Goal: Communication & Community: Answer question/provide support

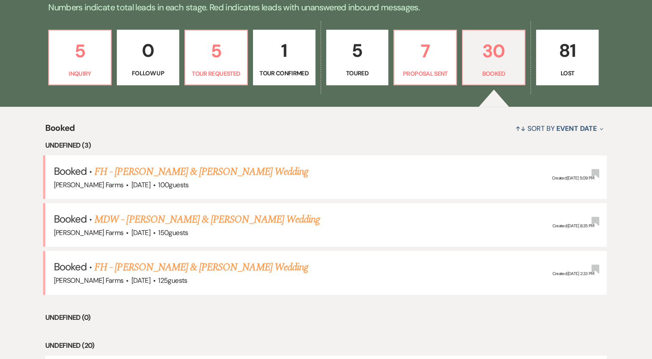
scroll to position [230, 0]
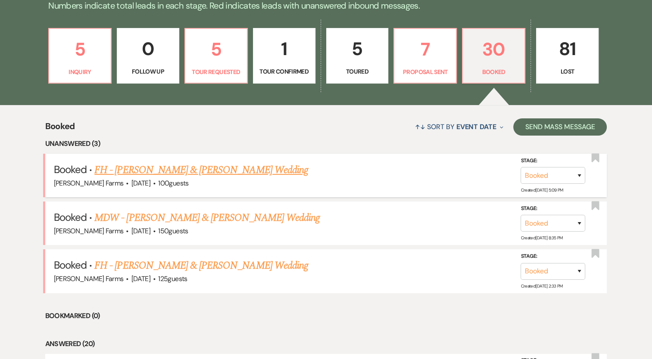
click at [219, 168] on link "FH - Colby Henry & Hope Kubica's Wedding" at bounding box center [201, 170] width 214 height 16
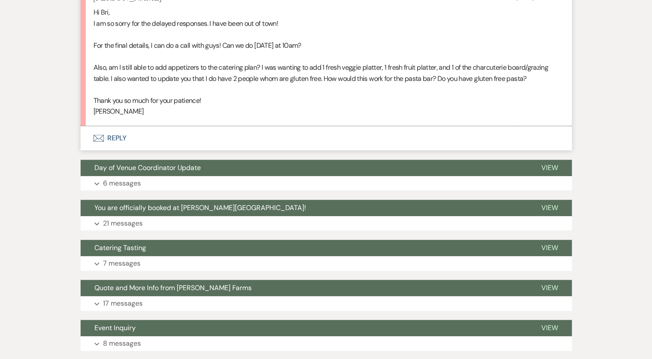
scroll to position [748, 0]
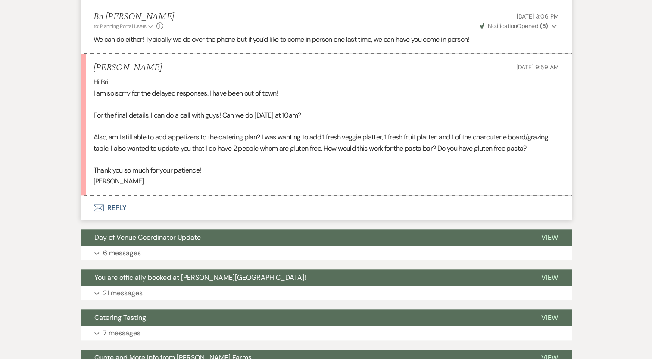
click at [112, 204] on button "Envelope Reply" at bounding box center [326, 208] width 491 height 24
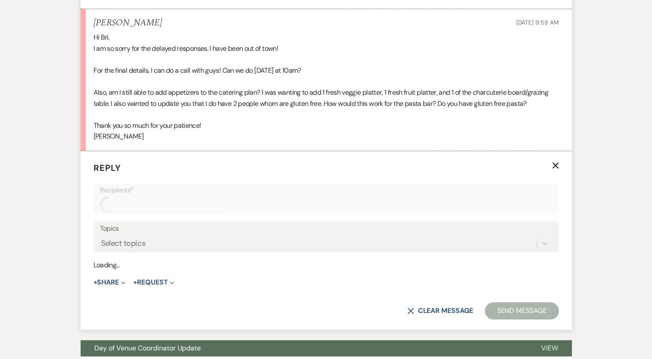
scroll to position [852, 0]
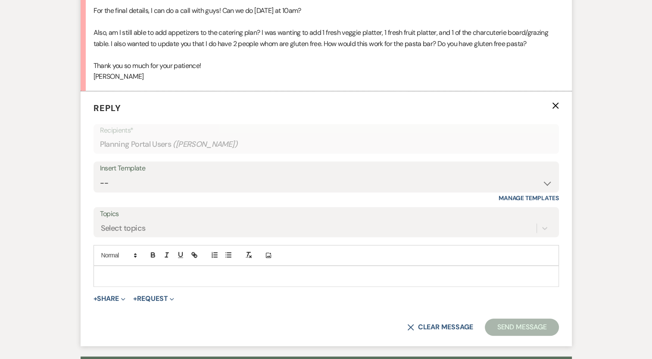
click at [141, 273] on p at bounding box center [325, 275] width 451 height 9
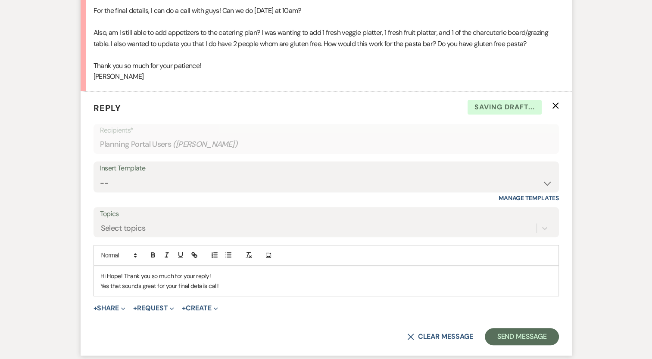
click at [218, 273] on p "Hi Hope! Thank you so much for your reply!" at bounding box center [325, 275] width 451 height 9
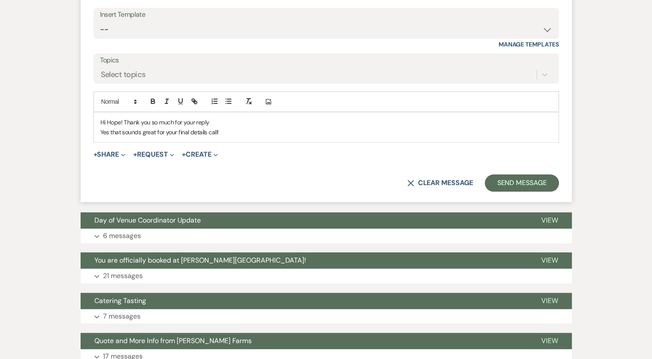
scroll to position [1006, 0]
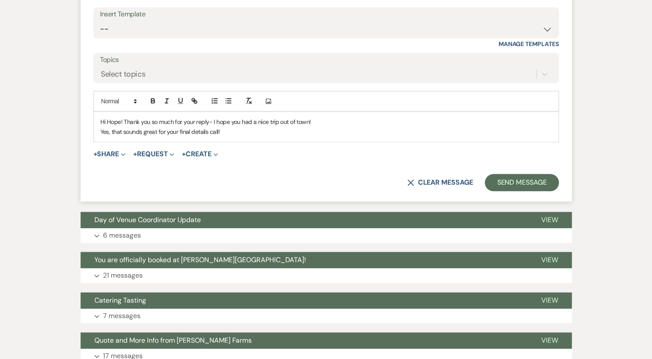
click at [238, 134] on p "Yes, that sounds great for your final details call!" at bounding box center [325, 131] width 451 height 9
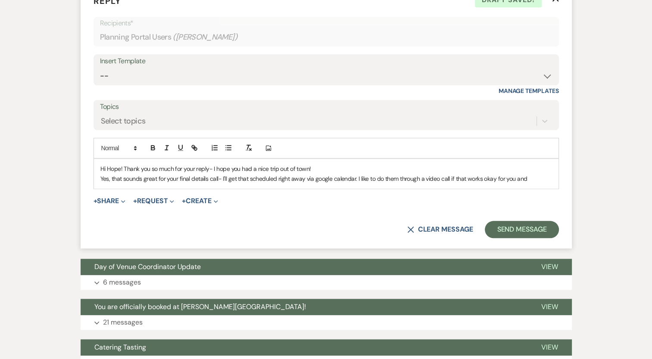
scroll to position [961, 0]
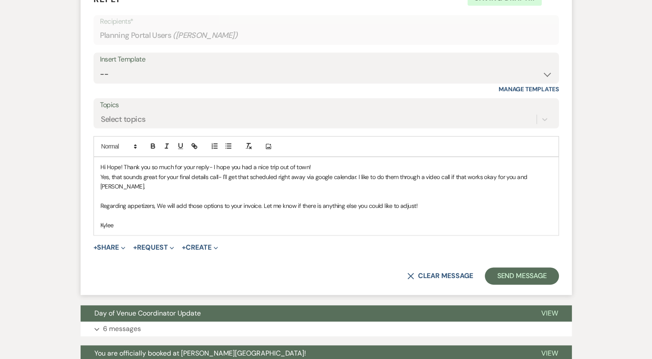
click at [424, 201] on p "Regarding appetizers, We will add those options to your invoice. Let me know if…" at bounding box center [325, 205] width 451 height 9
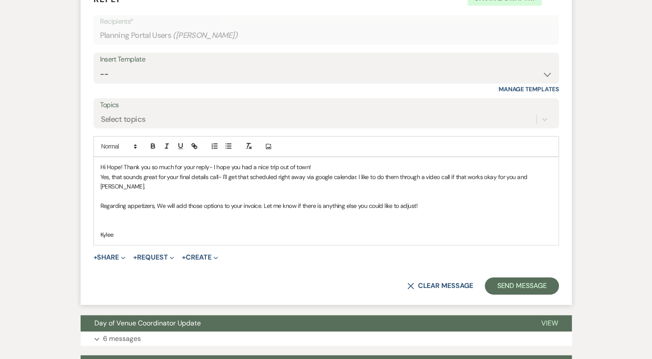
click at [264, 201] on p "Regarding appetizers, We will add those options to your invoice. Let me know if…" at bounding box center [325, 205] width 451 height 9
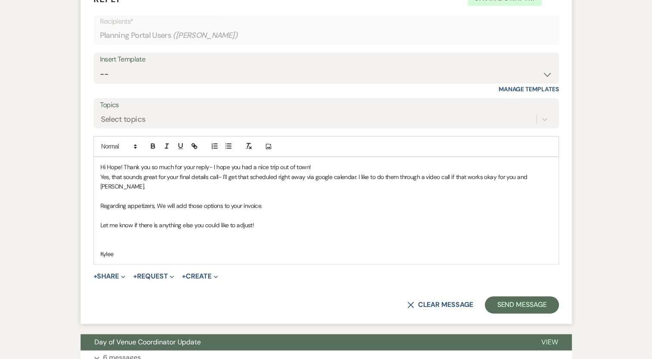
click at [199, 211] on p at bounding box center [325, 215] width 451 height 9
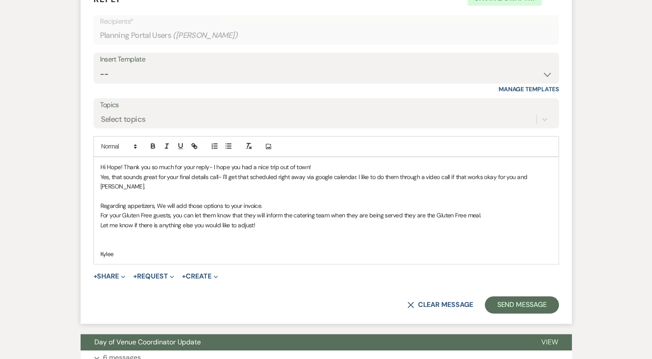
click at [101, 221] on p "Let me know if there is anything else you would like to adjust!" at bounding box center [325, 225] width 451 height 9
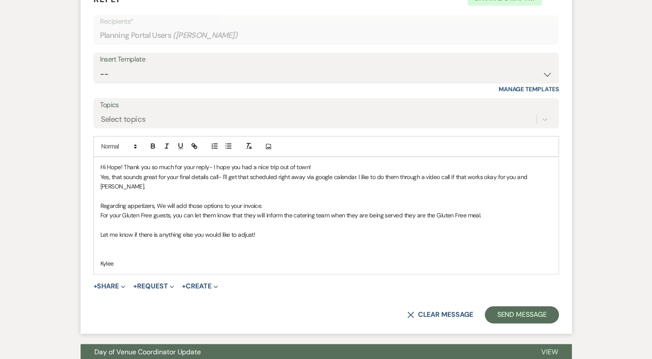
click at [106, 240] on p at bounding box center [325, 244] width 451 height 9
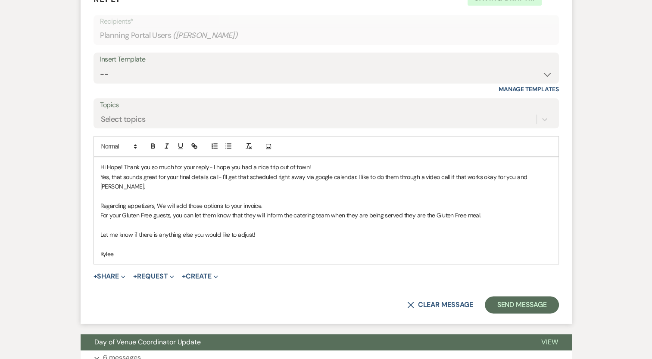
click at [119, 249] on p "Kylee" at bounding box center [325, 253] width 451 height 9
click at [100, 249] on p "[PERSON_NAME]" at bounding box center [325, 253] width 451 height 9
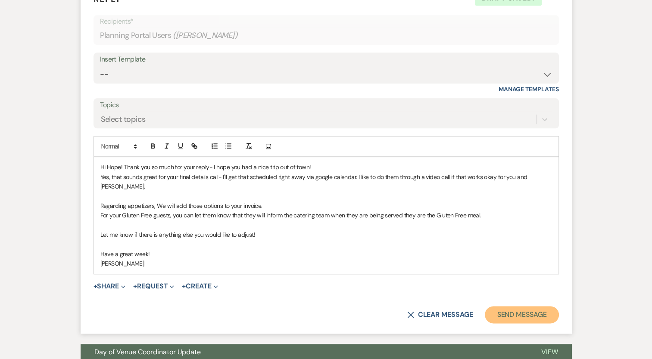
click at [514, 306] on button "Send Message" at bounding box center [522, 314] width 74 height 17
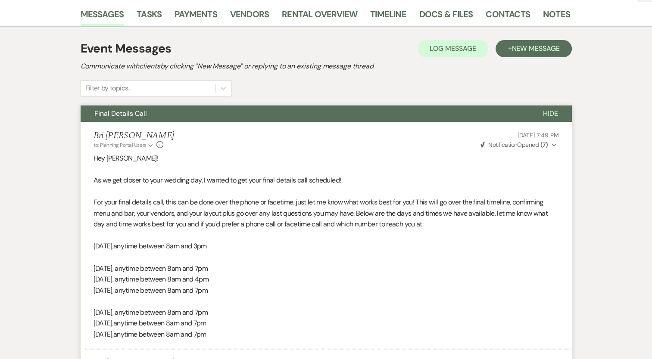
scroll to position [0, 0]
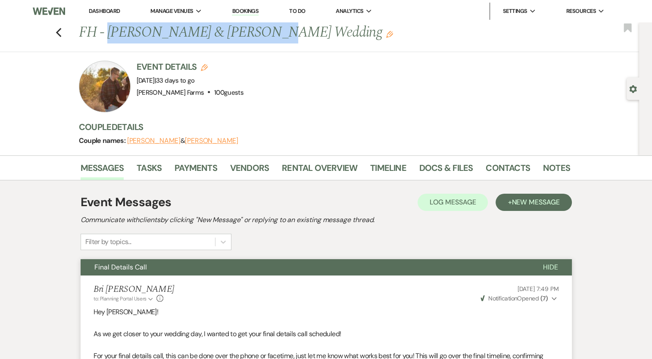
drag, startPoint x: 111, startPoint y: 35, endPoint x: 262, endPoint y: 33, distance: 151.6
click at [262, 33] on h1 "FH - Colby Henry & Hope Kubica's Wedding Edit" at bounding box center [272, 32] width 386 height 21
copy h1 "Colby Henry & Hope Kubica"
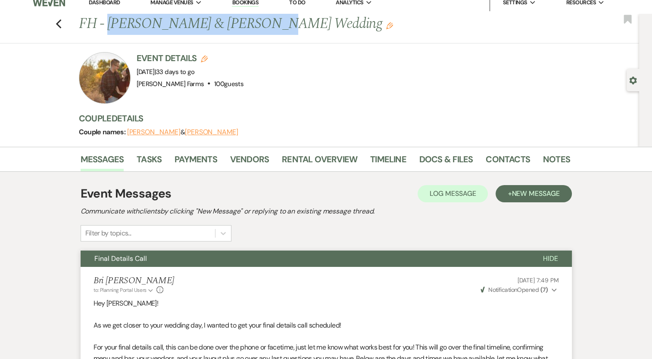
scroll to position [1, 0]
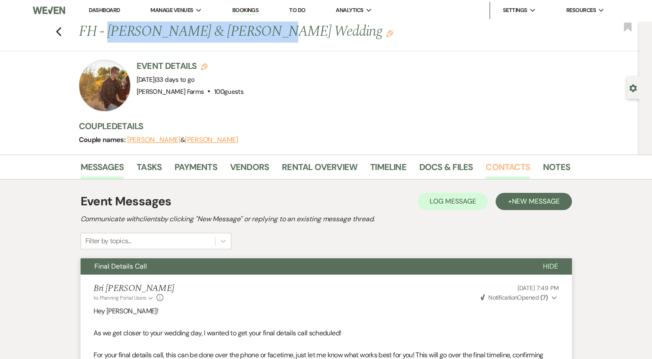
click at [501, 172] on link "Contacts" at bounding box center [507, 169] width 44 height 19
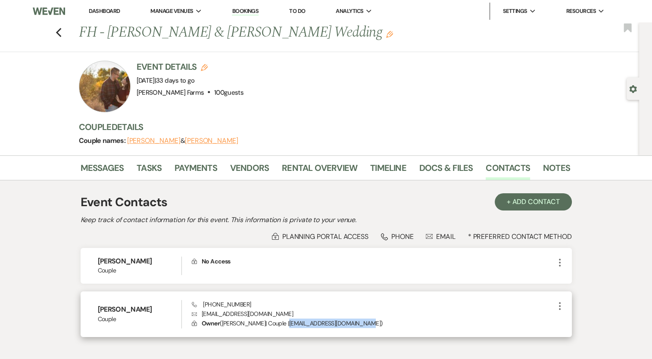
drag, startPoint x: 363, startPoint y: 321, endPoint x: 282, endPoint y: 323, distance: 81.4
click at [282, 323] on p "Lock Owner ( Hope Kubica | Couple | hopecolbywedding@gmail.com )" at bounding box center [373, 323] width 362 height 9
copy p "hopecolbywedding@gmail.com"
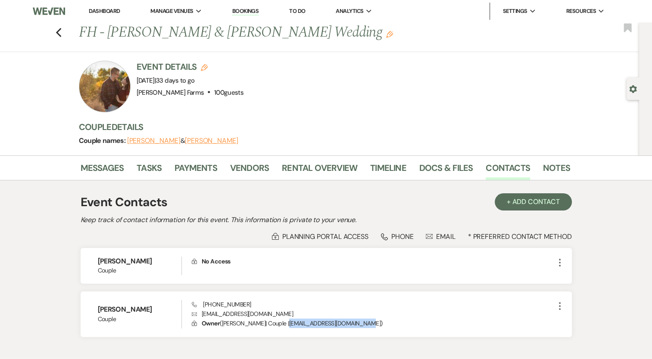
scroll to position [53, 0]
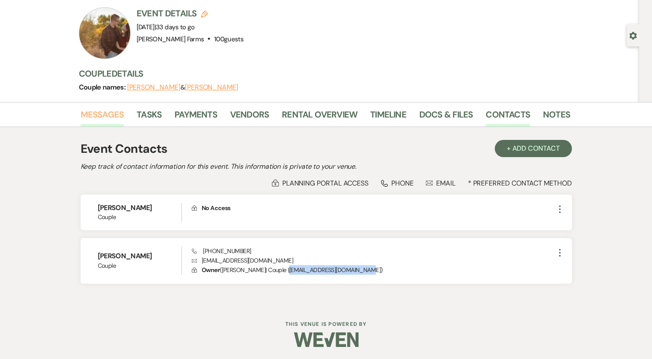
click at [103, 110] on link "Messages" at bounding box center [102, 117] width 43 height 19
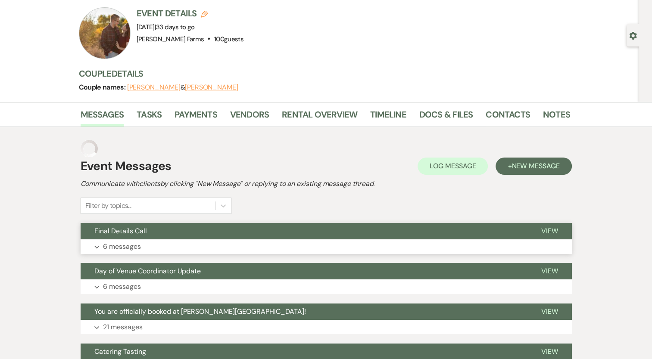
click at [130, 242] on p "6 messages" at bounding box center [122, 246] width 38 height 11
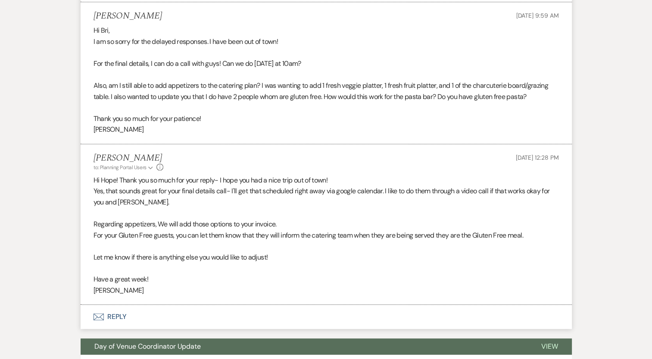
scroll to position [799, 0]
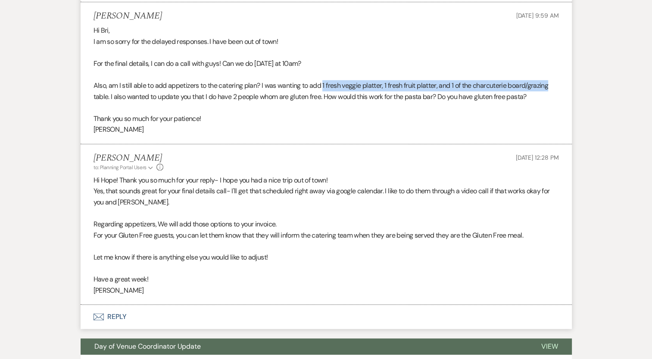
drag, startPoint x: 323, startPoint y: 85, endPoint x: 549, endPoint y: 87, distance: 225.3
click at [549, 87] on p "Also, am I still able to add appetizers to the catering plan? I was wanting to …" at bounding box center [325, 91] width 465 height 22
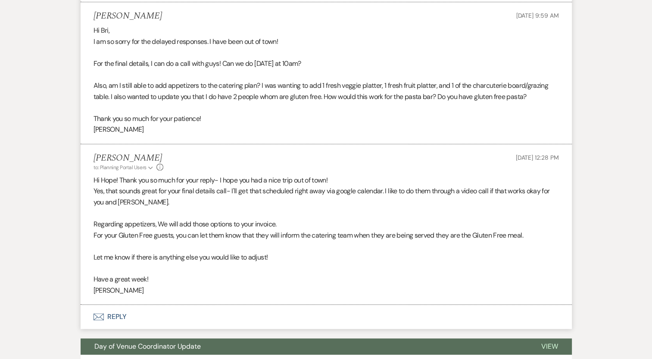
click at [296, 116] on p "Thank you so much for your patience!" at bounding box center [325, 118] width 465 height 11
click at [118, 322] on button "Envelope Reply" at bounding box center [326, 317] width 491 height 24
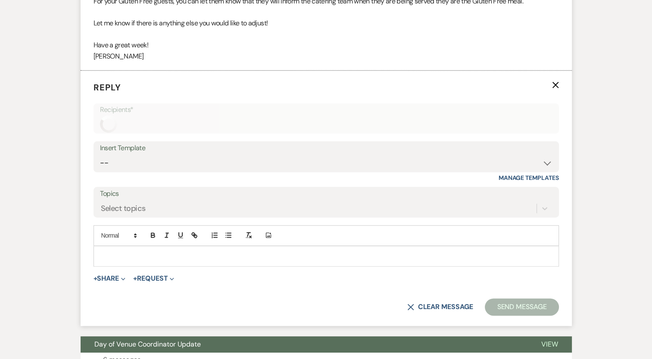
scroll to position [1051, 0]
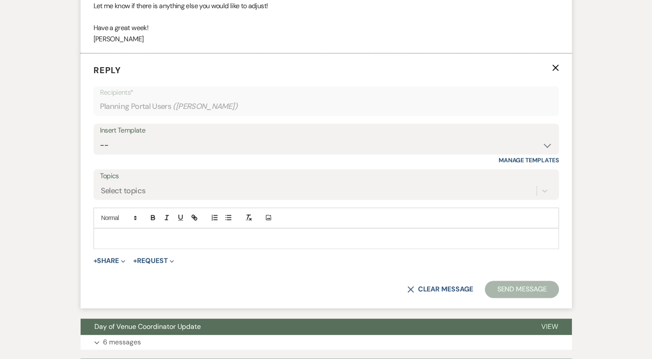
click at [133, 236] on p at bounding box center [325, 238] width 451 height 9
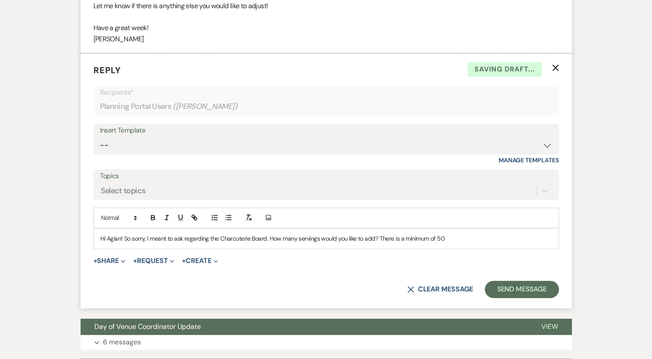
click at [456, 235] on p "Hi Agian! So sorry, I meant to ask regarding the Charcuterie Board. How many se…" at bounding box center [325, 238] width 451 height 9
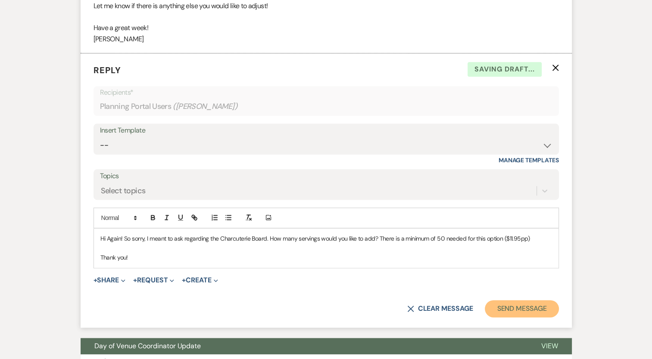
click at [519, 308] on button "Send Message" at bounding box center [522, 308] width 74 height 17
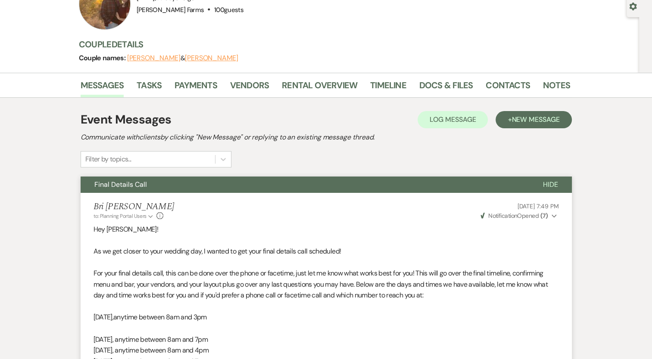
scroll to position [0, 0]
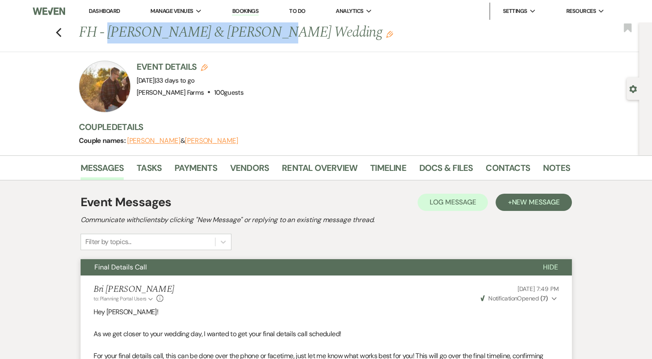
drag, startPoint x: 111, startPoint y: 35, endPoint x: 261, endPoint y: 35, distance: 150.3
click at [261, 35] on h1 "FH - Colby Henry & Hope Kubica's Wedding Edit" at bounding box center [272, 32] width 386 height 21
copy h1 "Colby Henry & Hope Kubica"
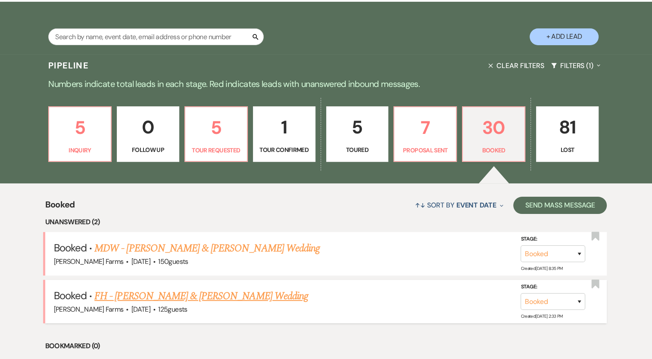
scroll to position [137, 0]
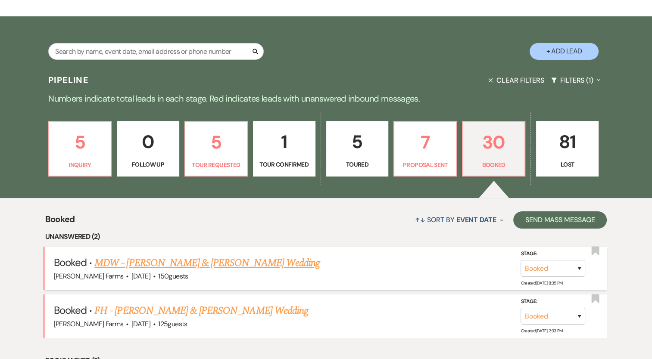
click at [251, 264] on link "MDW - Morgan Lowry & Michael Paz's Wedding" at bounding box center [206, 263] width 225 height 16
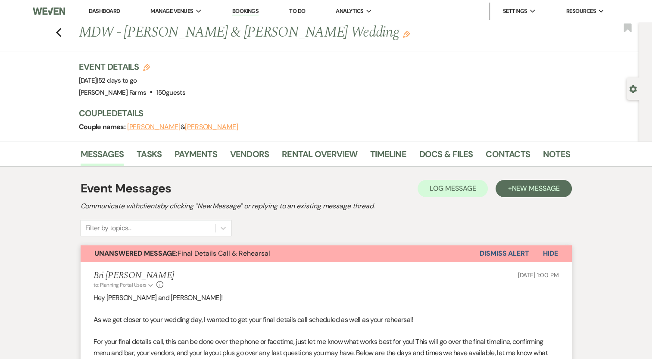
click at [493, 71] on div "Event Details Edit Event Date: Friday, November 7th, 2025 | 52 days to go Venue…" at bounding box center [320, 80] width 482 height 38
click at [502, 158] on link "Contacts" at bounding box center [507, 156] width 44 height 19
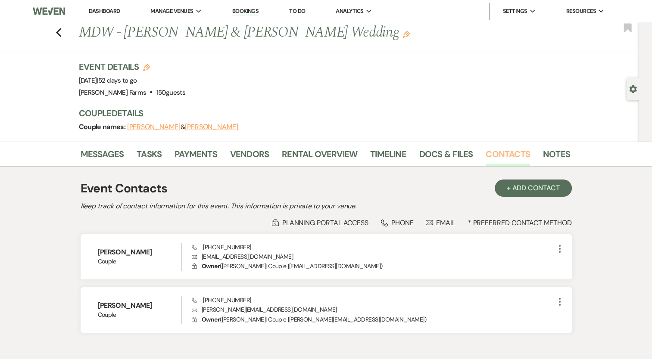
scroll to position [50, 0]
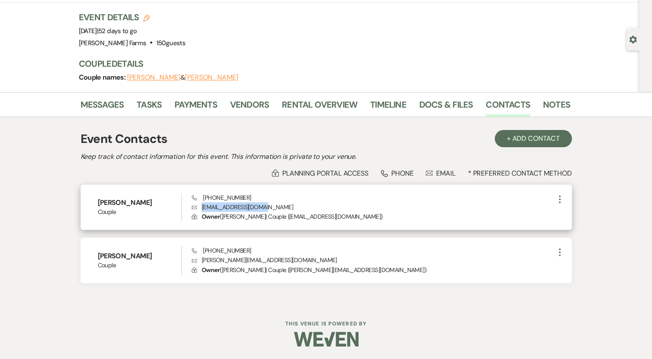
drag, startPoint x: 272, startPoint y: 206, endPoint x: 200, endPoint y: 205, distance: 71.9
click at [200, 205] on p "Envelope morggaann10@gmail.com" at bounding box center [373, 206] width 362 height 9
copy p "morggaann10@gmail.com"
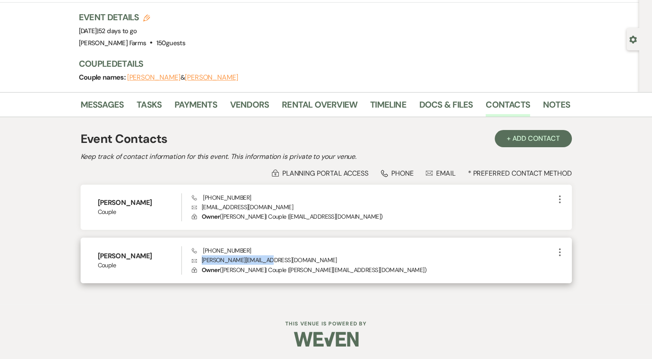
drag, startPoint x: 266, startPoint y: 262, endPoint x: 202, endPoint y: 262, distance: 63.7
click at [202, 262] on p "Envelope michael.paz7@gmail.com" at bounding box center [373, 259] width 362 height 9
copy p "michael.paz7@gmail.com"
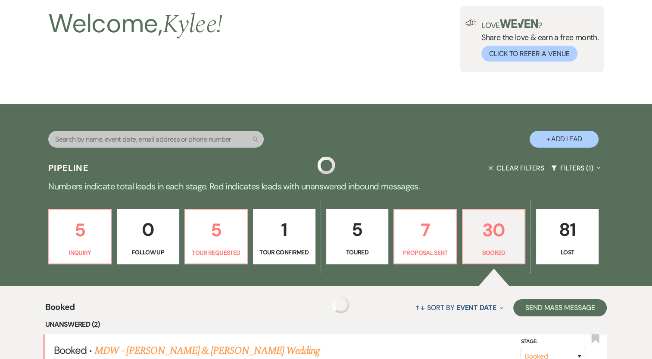
scroll to position [137, 0]
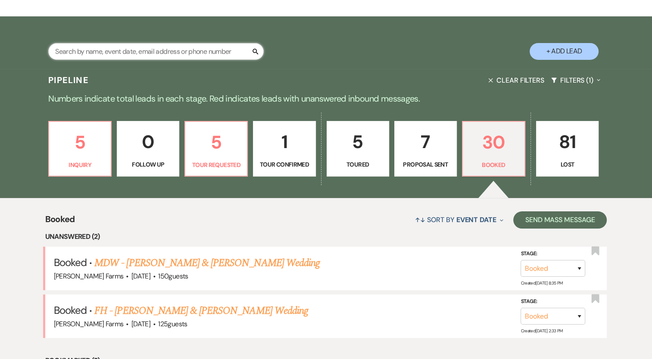
click at [178, 46] on input "text" at bounding box center [155, 51] width 215 height 17
type input "sam"
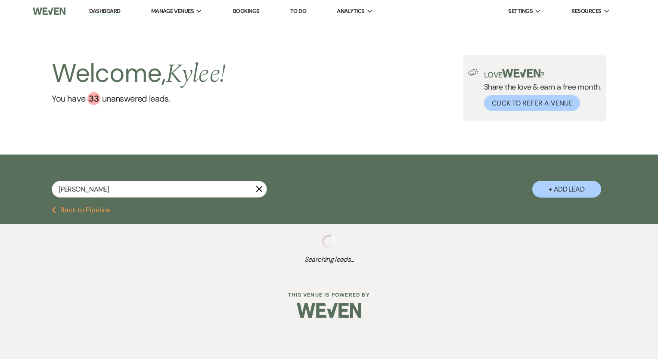
select select "2"
select select "6"
select select "8"
select select "5"
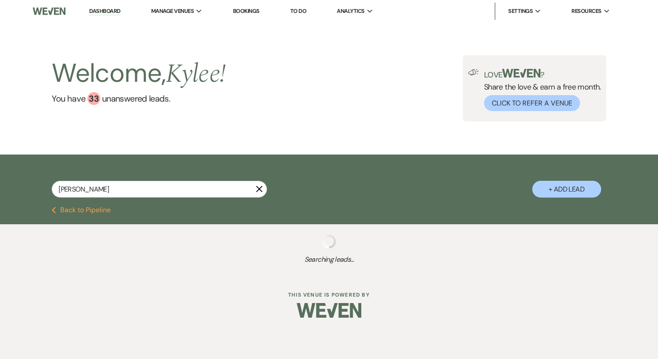
select select "8"
select select "5"
select select "8"
select select "5"
select select "8"
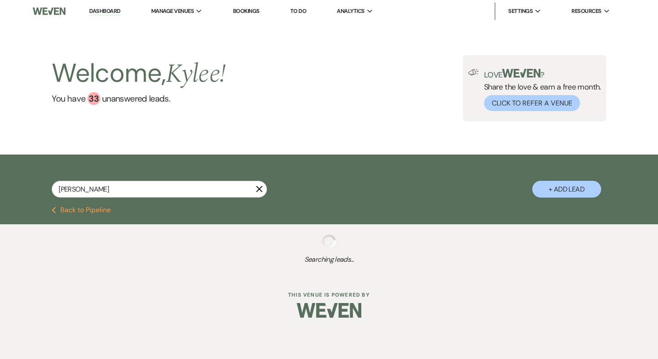
select select "5"
select select "8"
select select "5"
select select "8"
select select "1"
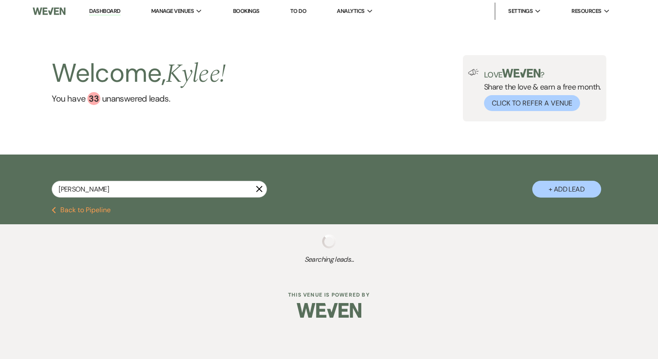
select select "8"
select select "5"
select select "8"
select select "5"
select select "8"
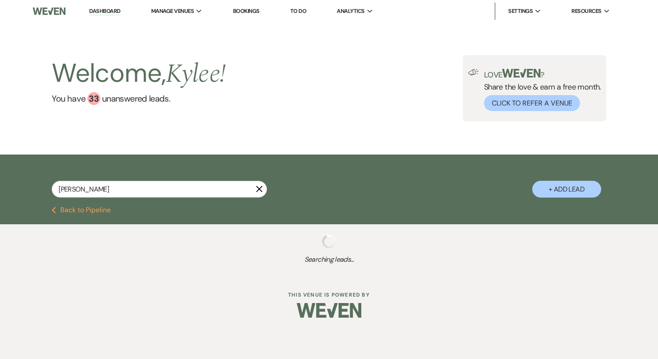
select select "5"
select select "8"
select select "5"
select select "8"
select select "5"
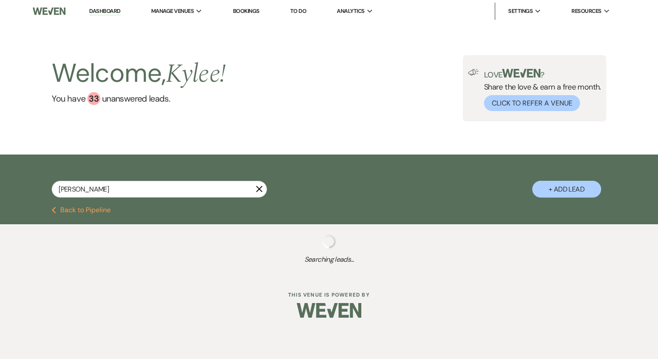
select select "8"
select select "5"
select select "8"
select select "5"
select select "8"
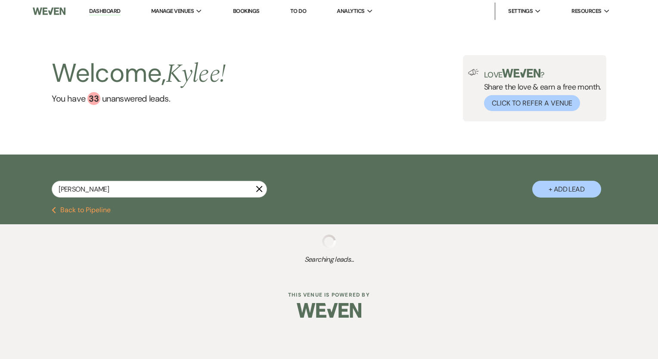
select select "5"
select select "8"
select select "5"
select select "8"
select select "5"
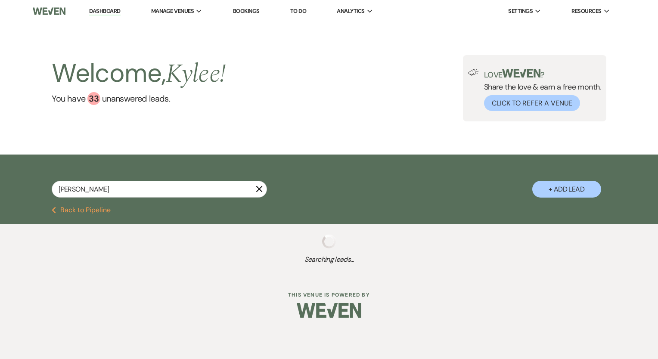
select select "8"
select select "5"
select select "8"
select select "11"
select select "8"
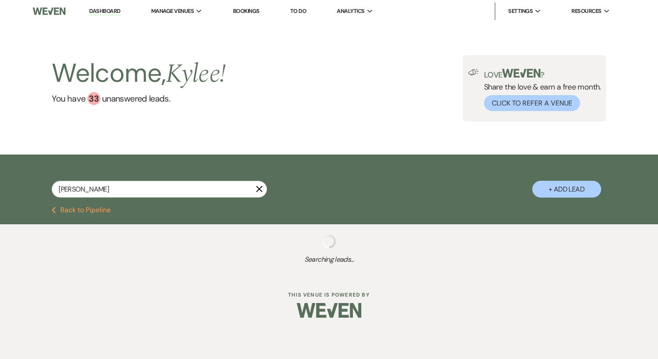
select select "5"
select select "8"
select select "5"
select select "8"
select select "5"
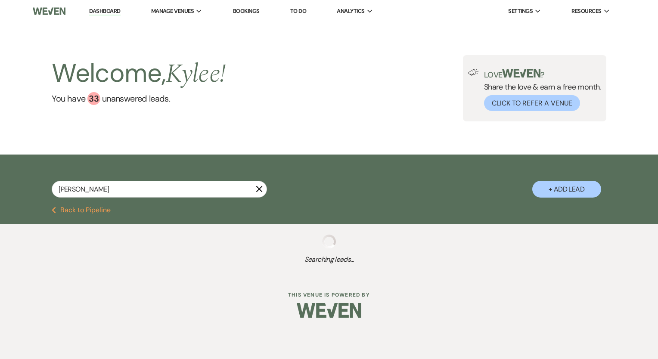
select select "8"
select select "6"
select select "8"
select select "5"
select select "8"
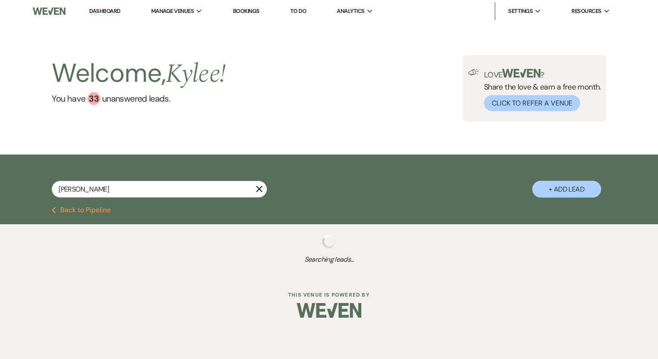
select select "5"
select select "8"
select select "5"
select select "8"
select select "4"
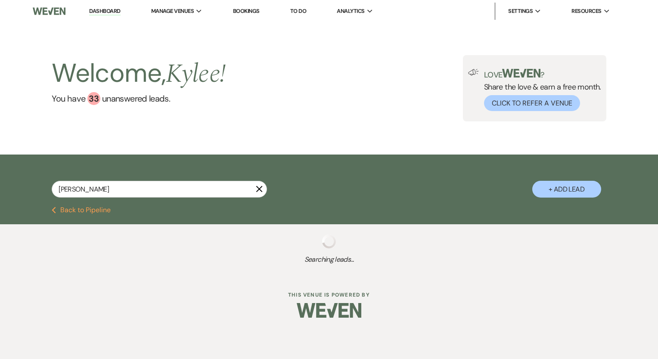
select select "8"
select select "5"
select select "8"
select select "5"
select select "8"
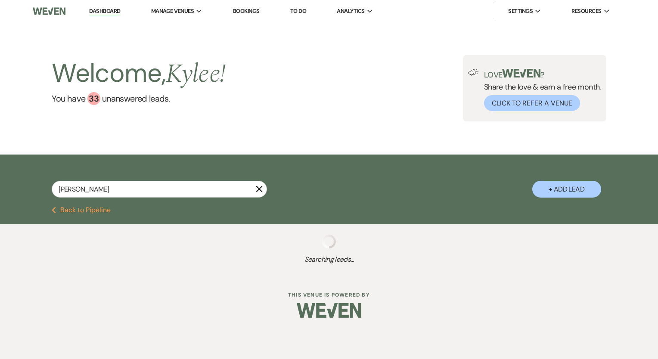
select select "8"
select select "5"
select select "8"
select select "5"
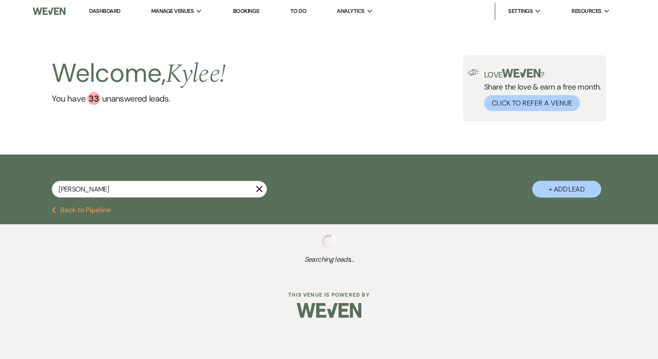
select select "8"
select select "5"
select select "8"
select select "1"
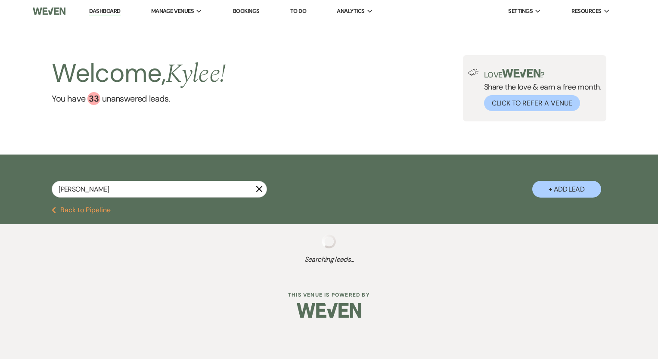
select select "8"
select select "1"
select select "8"
select select "1"
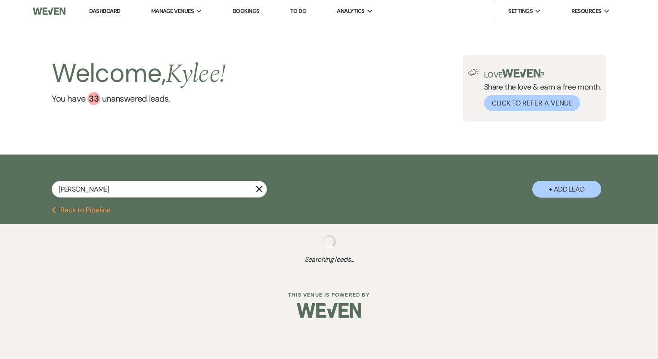
select select "8"
select select "1"
select select "8"
select select "1"
select select "8"
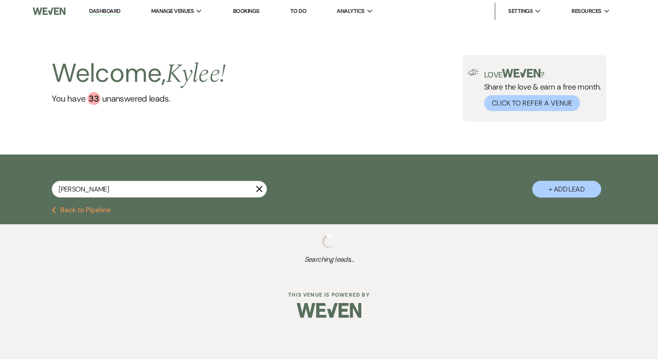
select select "1"
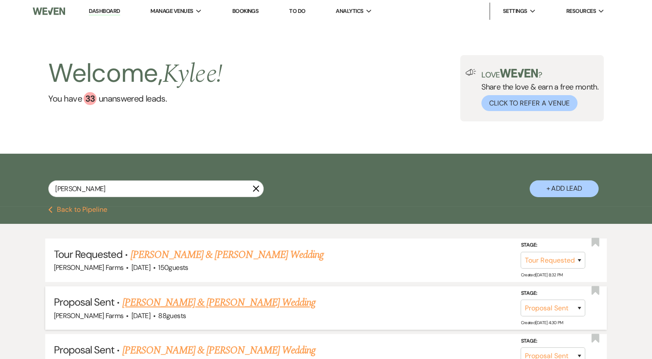
click at [216, 303] on link "[PERSON_NAME] & [PERSON_NAME] Wedding" at bounding box center [218, 303] width 193 height 16
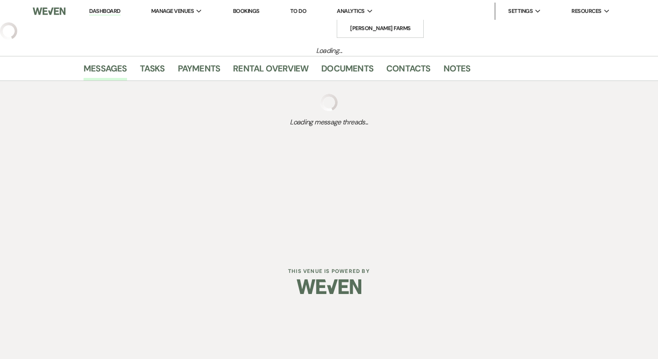
select select "6"
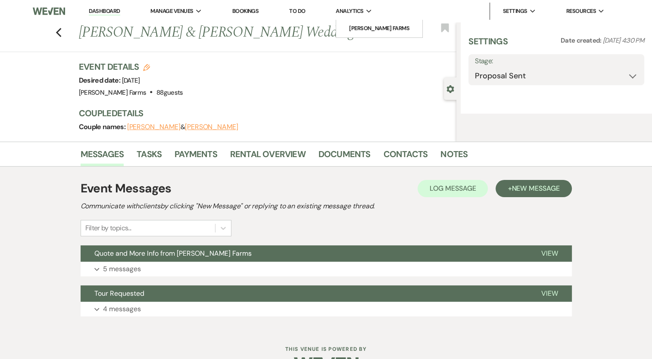
select select "5"
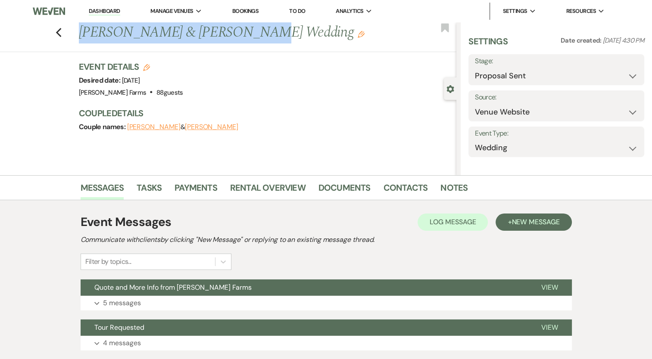
drag, startPoint x: 243, startPoint y: 34, endPoint x: 85, endPoint y: 38, distance: 158.1
click at [85, 38] on h1 "Nate Bushong & Sam Burdette's Wedding Edit" at bounding box center [228, 32] width 298 height 21
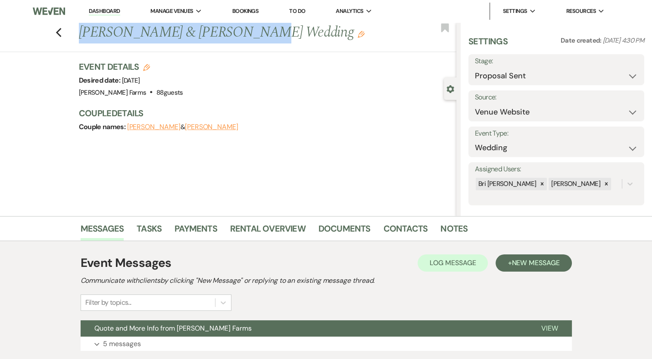
copy h1 "Nate Bushong & Sam Burdette"
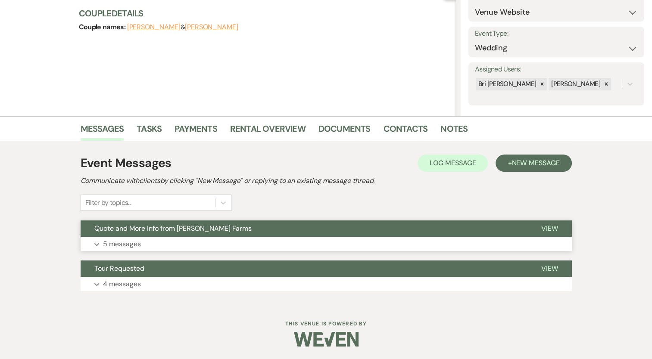
click at [124, 249] on button "Expand 5 messages" at bounding box center [326, 244] width 491 height 15
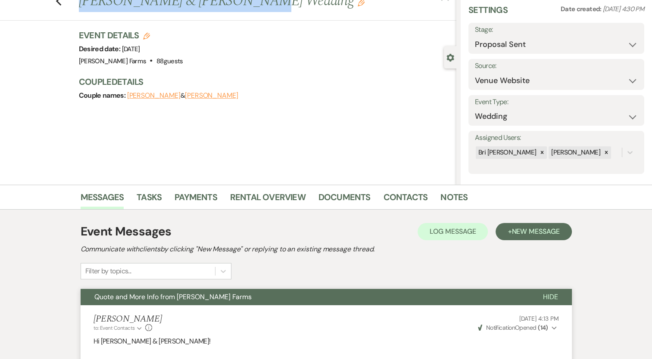
scroll to position [0, 0]
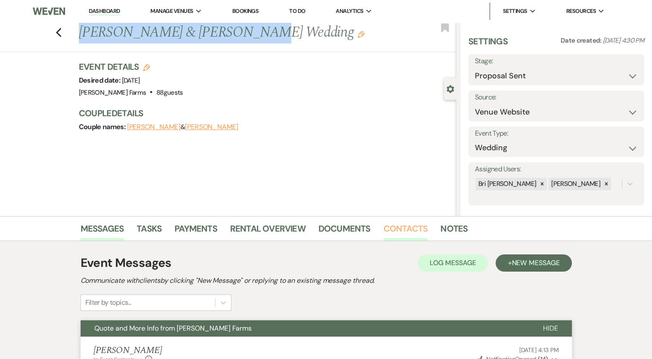
click at [399, 226] on link "Contacts" at bounding box center [405, 231] width 44 height 19
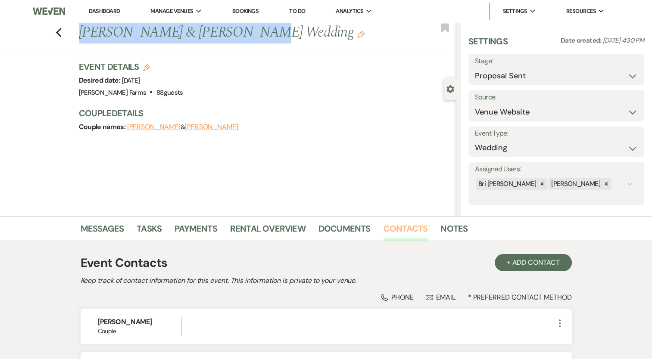
scroll to position [105, 0]
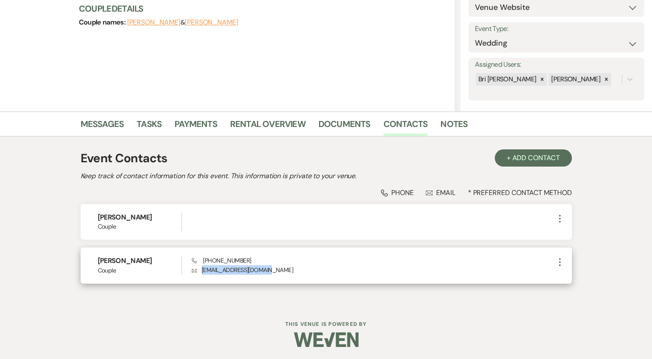
drag, startPoint x: 270, startPoint y: 271, endPoint x: 198, endPoint y: 272, distance: 71.9
click at [198, 272] on p "Envelope samlburdette@gmail.com" at bounding box center [373, 269] width 362 height 9
copy p "samlburdette@gmail.com"
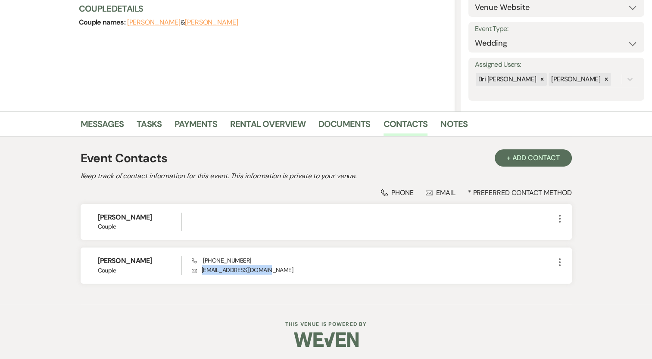
scroll to position [0, 0]
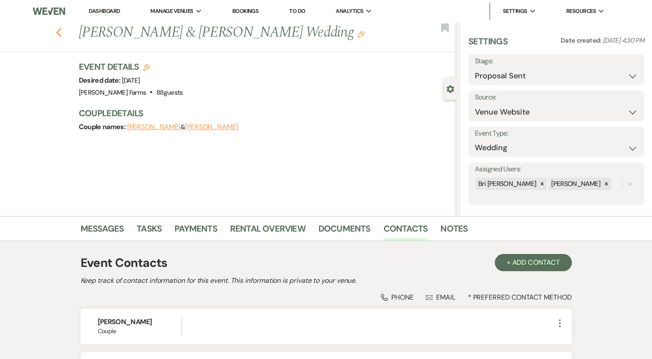
click at [62, 32] on icon "Previous" at bounding box center [59, 33] width 6 height 10
select select "2"
select select "6"
select select "8"
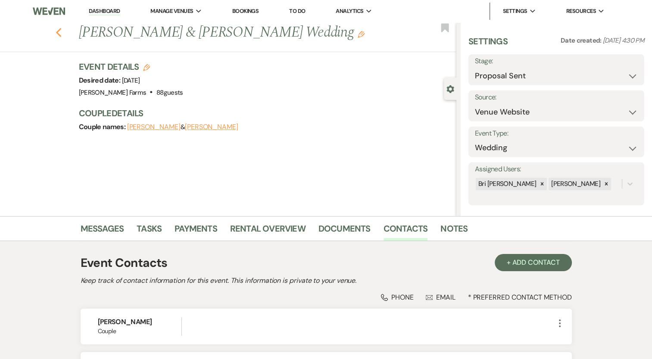
select select "5"
select select "8"
select select "5"
select select "8"
select select "5"
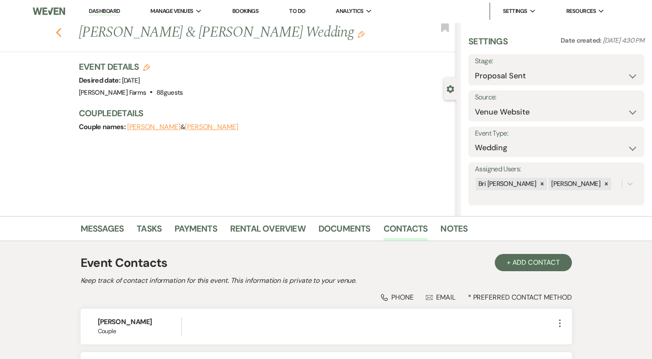
select select "8"
select select "5"
select select "8"
select select "5"
select select "8"
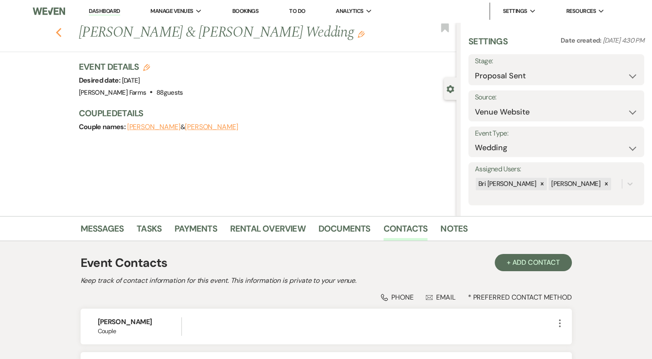
select select "1"
select select "8"
select select "5"
select select "8"
select select "5"
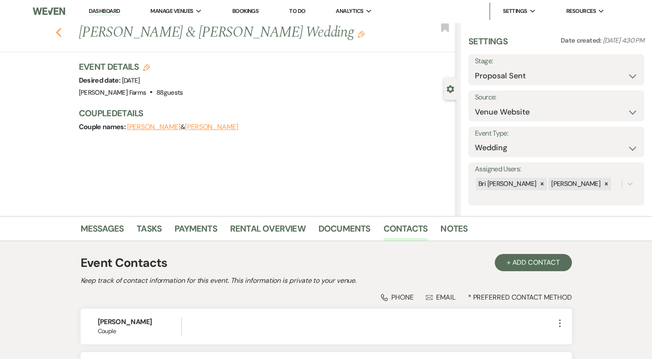
select select "8"
select select "5"
select select "8"
select select "5"
select select "8"
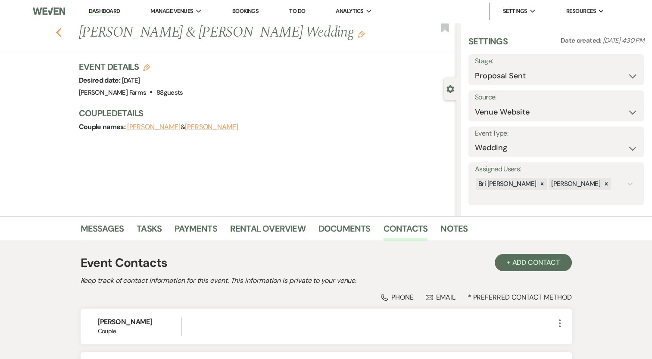
select select "5"
select select "8"
select select "5"
select select "8"
select select "5"
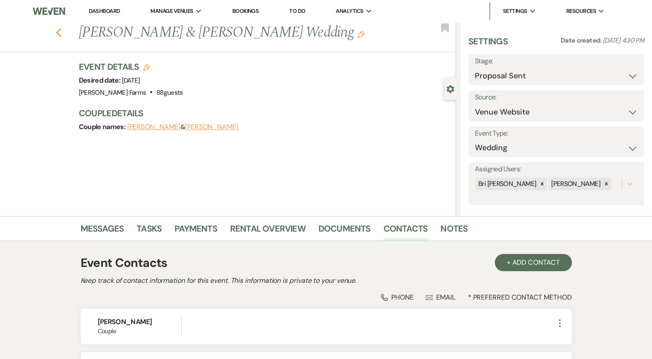
select select "8"
select select "5"
select select "8"
select select "5"
select select "8"
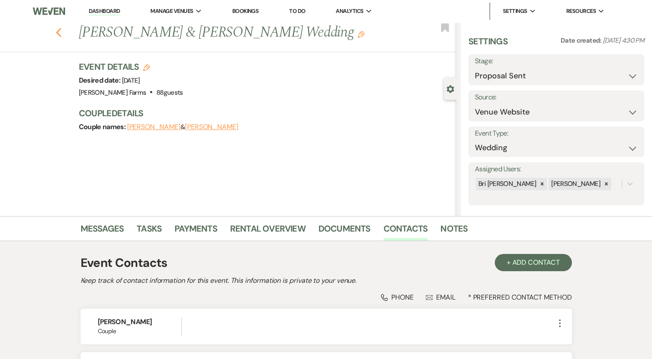
select select "5"
select select "8"
select select "5"
select select "8"
select select "11"
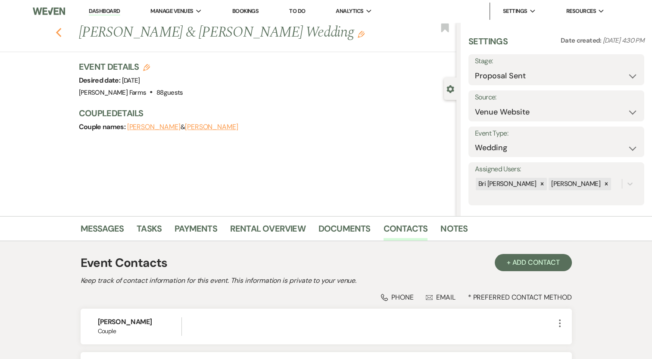
select select "8"
select select "5"
select select "8"
select select "5"
select select "8"
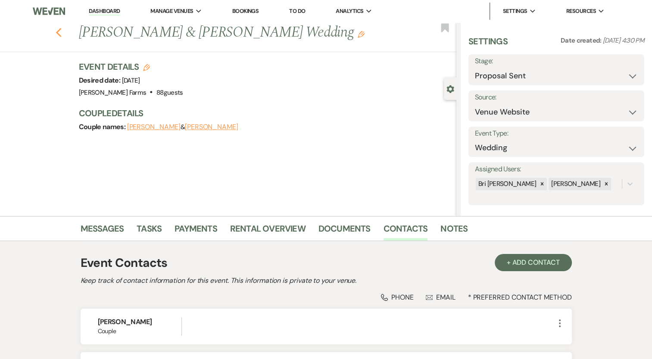
select select "5"
select select "8"
select select "6"
select select "8"
select select "5"
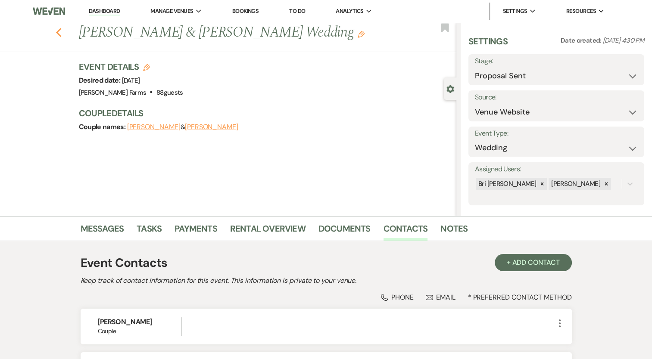
select select "8"
select select "5"
select select "8"
select select "5"
select select "8"
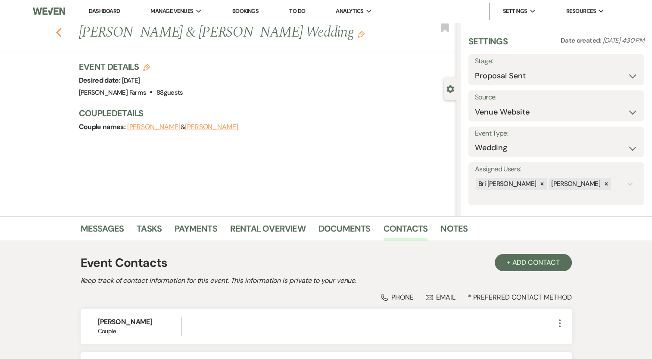
select select "4"
select select "8"
select select "5"
select select "8"
select select "5"
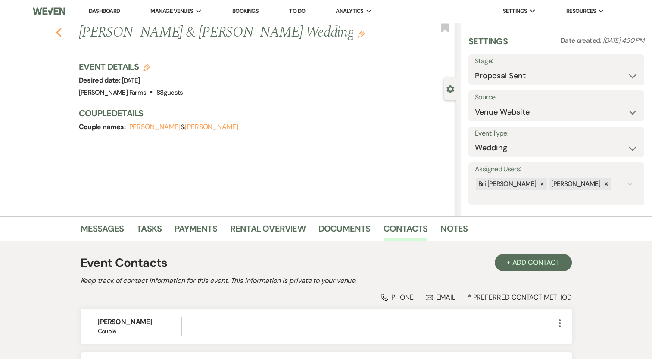
select select "8"
select select "5"
select select "8"
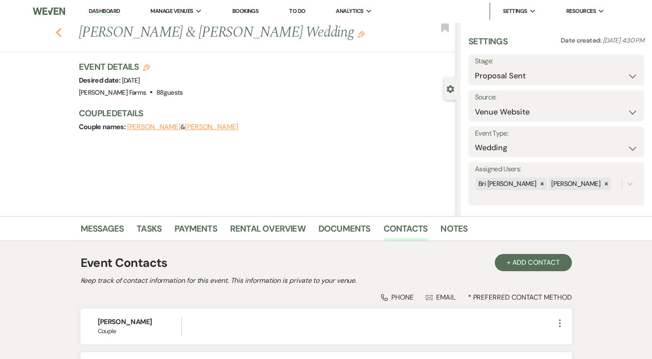
select select "5"
select select "8"
select select "5"
select select "8"
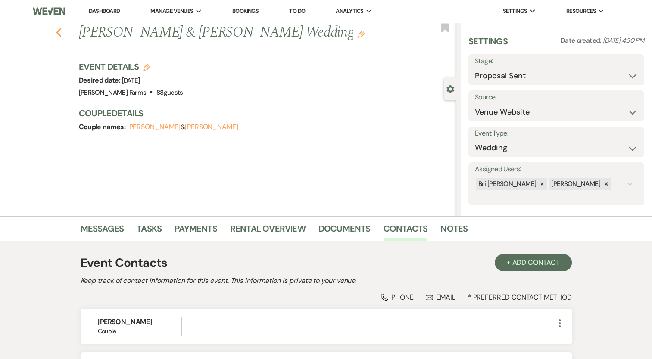
select select "1"
select select "8"
select select "1"
select select "8"
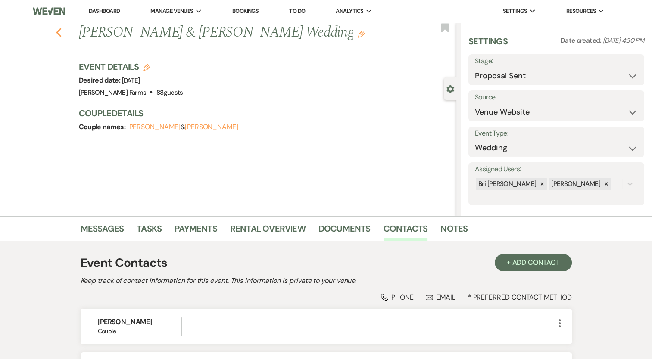
select select "1"
select select "8"
select select "1"
select select "8"
select select "1"
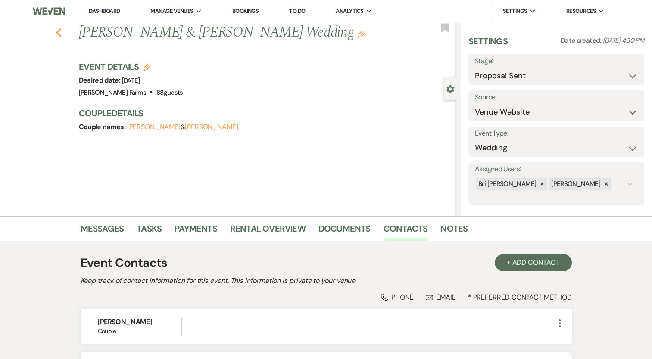
select select "8"
select select "1"
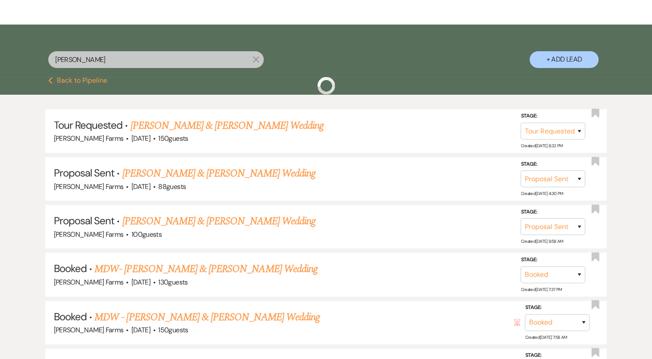
scroll to position [130, 0]
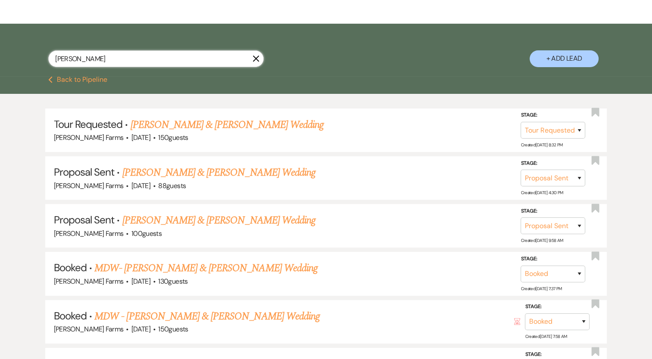
click at [131, 61] on input "sam" at bounding box center [155, 58] width 215 height 17
type input "kaylor"
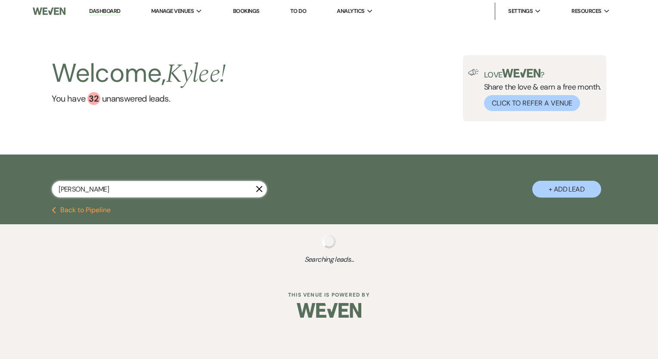
select select "2"
select select "6"
select select "8"
select select "5"
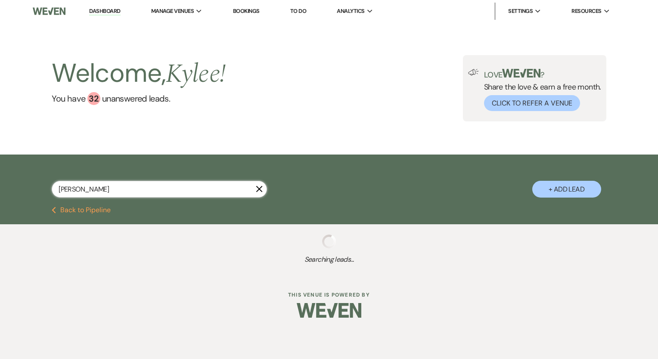
select select "8"
select select "5"
select select "8"
select select "5"
select select "8"
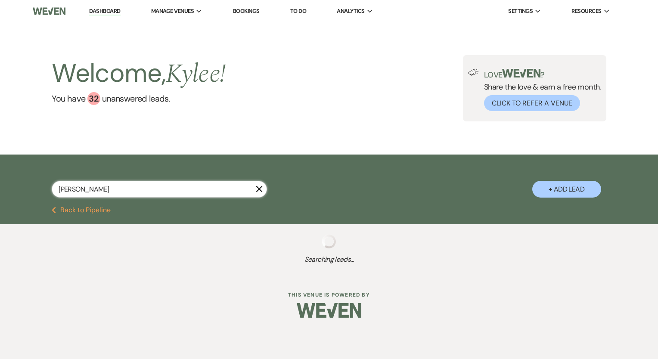
select select "5"
select select "8"
select select "5"
select select "8"
select select "1"
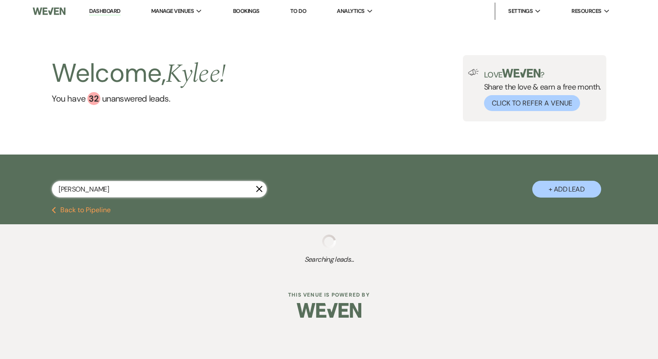
select select "8"
select select "5"
select select "8"
select select "5"
select select "8"
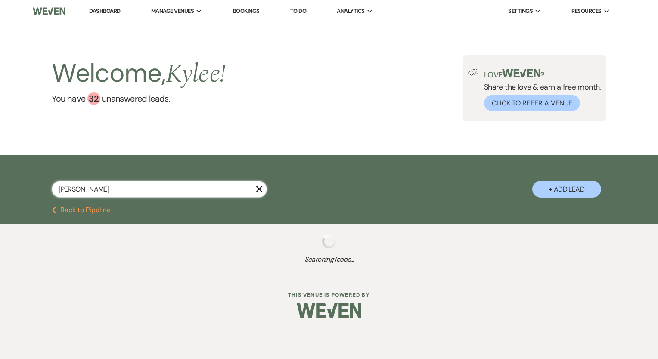
select select "5"
select select "8"
select select "5"
select select "8"
select select "5"
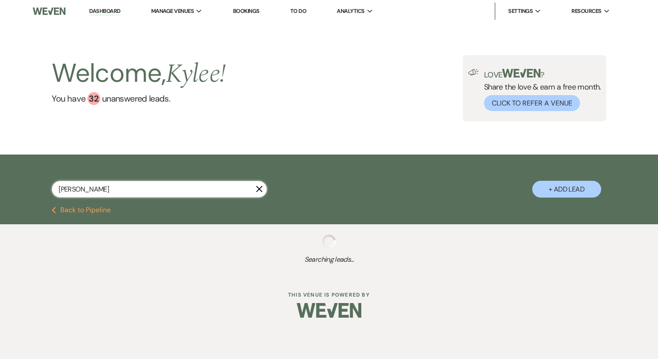
select select "8"
select select "5"
select select "8"
select select "5"
select select "8"
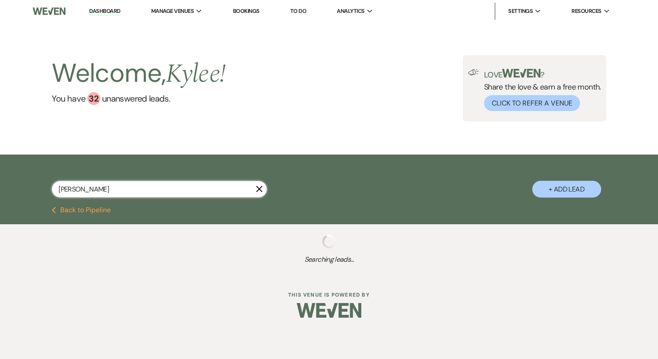
select select "5"
select select "8"
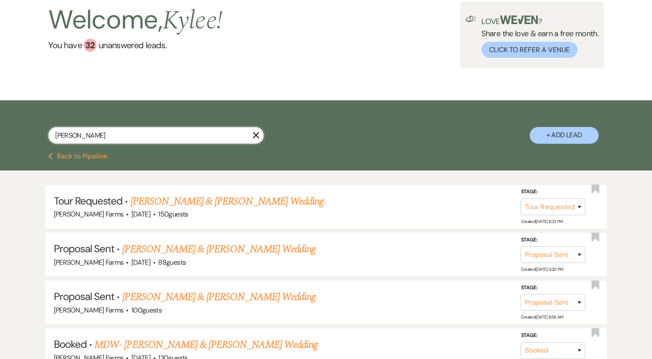
scroll to position [48, 0]
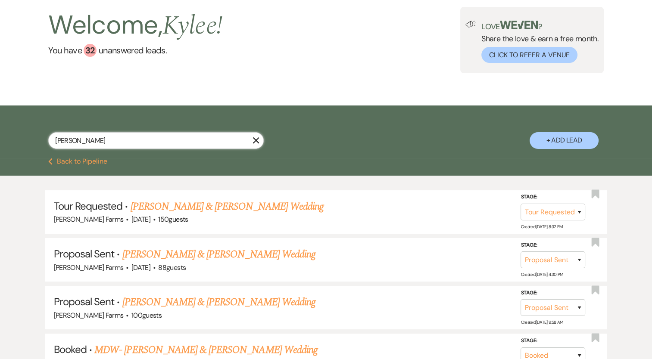
click at [142, 147] on input "kaylor" at bounding box center [155, 140] width 215 height 17
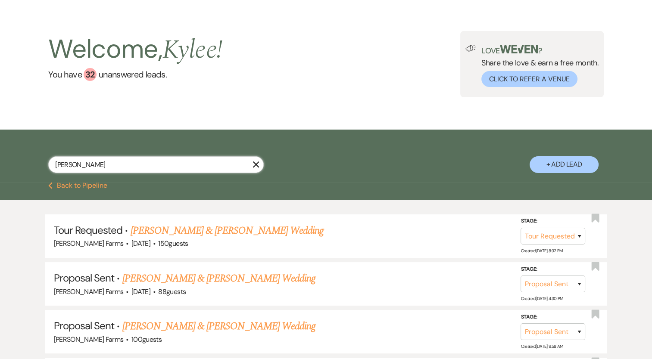
scroll to position [0, 0]
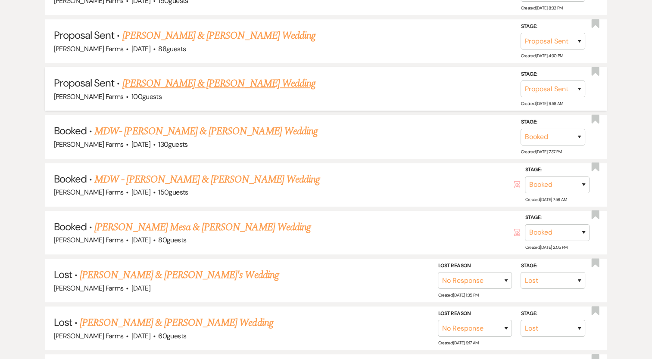
scroll to position [267, 0]
click at [243, 85] on link "Sam Alanis & Genessis Ramirez's Wedding" at bounding box center [218, 84] width 193 height 16
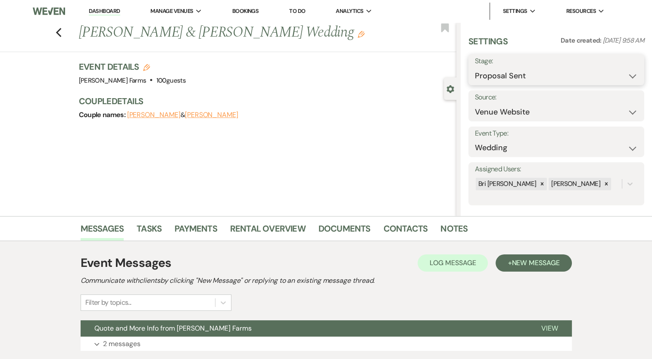
click at [531, 75] on select "Inquiry Follow Up Tour Requested Tour Confirmed Toured Proposal Sent Booked Lost" at bounding box center [556, 76] width 163 height 17
click at [475, 68] on select "Inquiry Follow Up Tour Requested Tour Confirmed Toured Proposal Sent Booked Lost" at bounding box center [556, 76] width 163 height 17
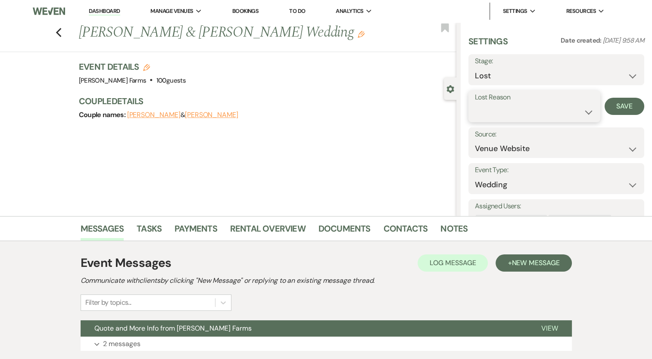
click at [541, 113] on select "Booked Elsewhere Budget Date Unavailable No Response Not a Good Match Capacity …" at bounding box center [534, 112] width 119 height 17
click at [475, 104] on select "Booked Elsewhere Budget Date Unavailable No Response Not a Good Match Capacity …" at bounding box center [534, 112] width 119 height 17
click at [615, 105] on button "Save" at bounding box center [624, 106] width 40 height 17
click at [62, 34] on icon "Previous" at bounding box center [59, 33] width 6 height 10
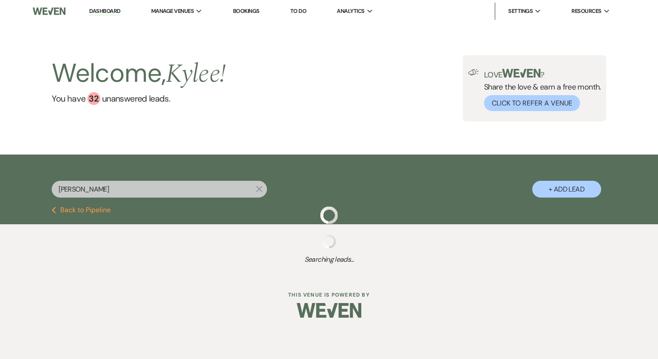
click at [84, 213] on button "Previous Back to Pipeline" at bounding box center [81, 210] width 59 height 7
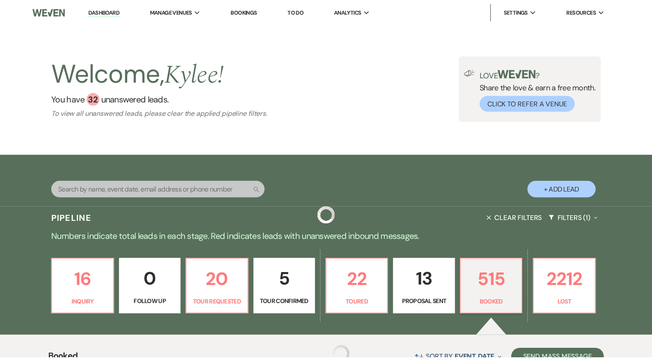
scroll to position [137, 0]
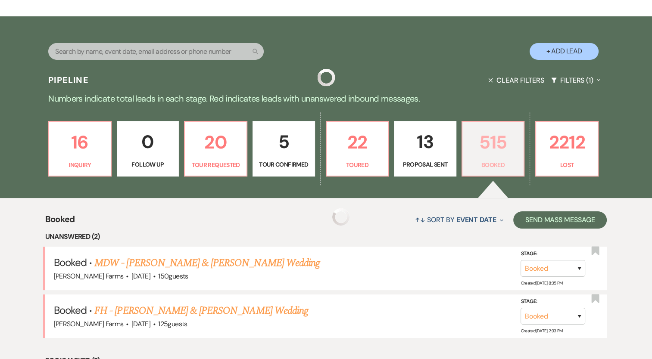
click at [504, 139] on p "515" at bounding box center [492, 142] width 51 height 29
click at [581, 83] on button "Filters (1) Expand" at bounding box center [575, 80] width 56 height 23
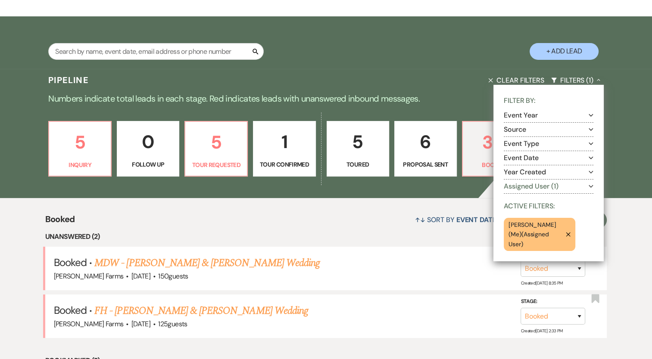
click at [444, 187] on div "5 Inquiry 0 Follow Up 5 Tour Requested 1 Tour Confirmed 5 Toured 6 Proposal Sen…" at bounding box center [326, 155] width 620 height 88
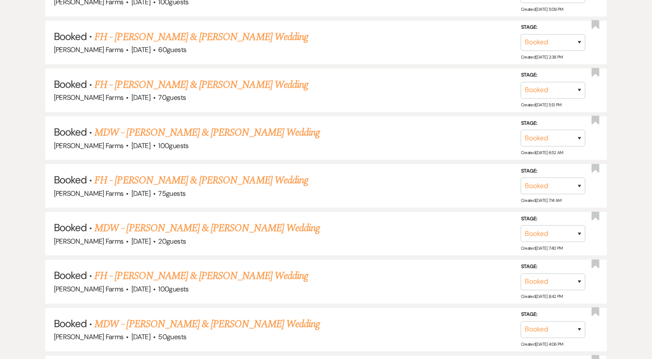
scroll to position [756, 0]
click at [245, 125] on link "MDW - Ryder Robbers & Sadie Kaylor's Wedding" at bounding box center [206, 132] width 225 height 16
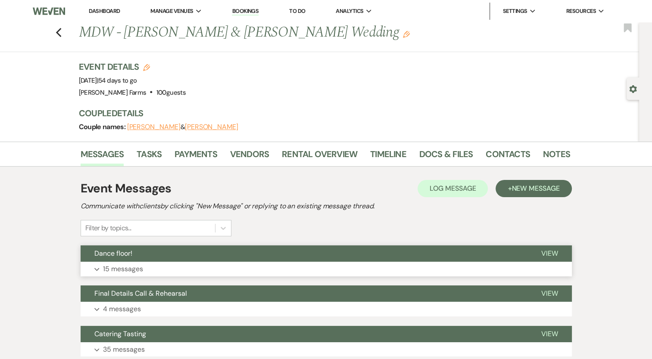
scroll to position [112, 0]
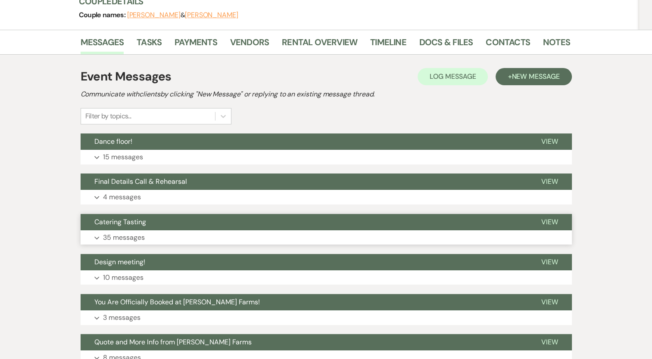
click at [135, 236] on p "35 messages" at bounding box center [124, 237] width 42 height 11
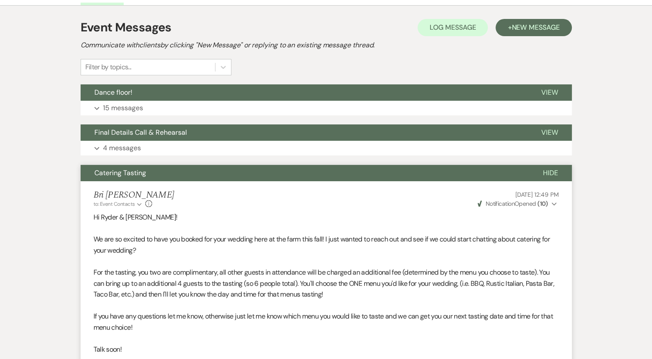
scroll to position [181, 0]
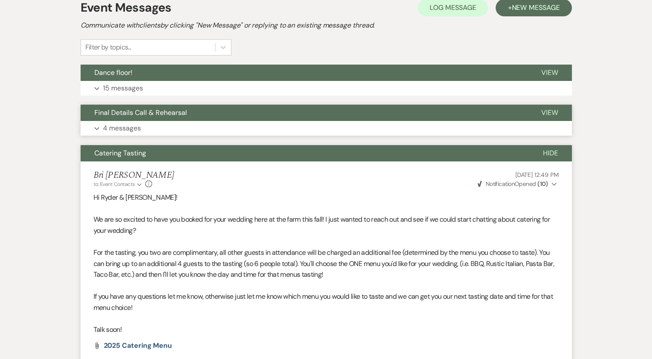
click at [123, 130] on p "4 messages" at bounding box center [122, 128] width 38 height 11
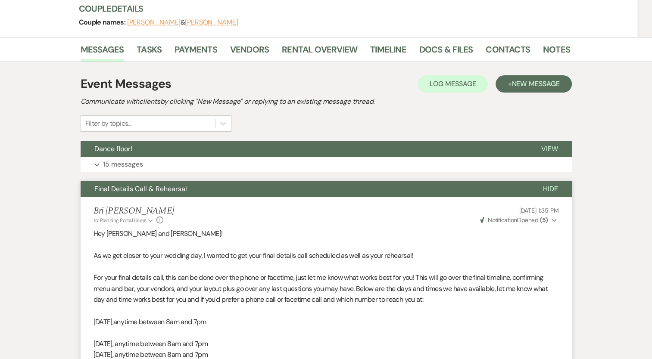
scroll to position [103, 0]
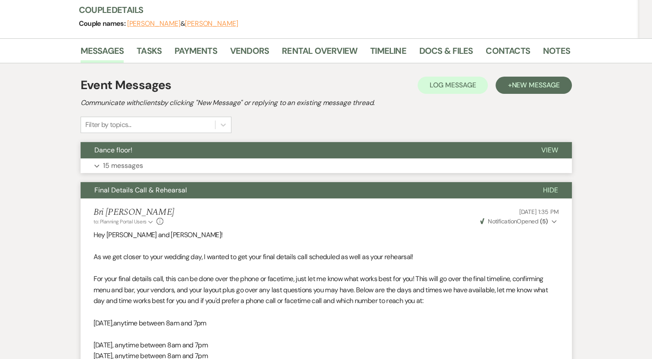
click at [116, 167] on p "15 messages" at bounding box center [123, 165] width 40 height 11
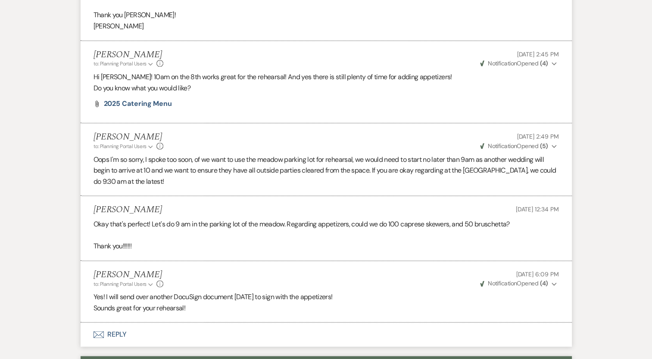
scroll to position [1118, 0]
drag, startPoint x: 391, startPoint y: 224, endPoint x: 510, endPoint y: 224, distance: 119.3
click at [510, 224] on p "Okay that's perfect! Let's do 9 am in the parking lot of the meadow. Regarding …" at bounding box center [325, 224] width 465 height 11
copy p "100 caprese skewers, and 50 bruschetta"
click at [278, 159] on p "Oops I'm so sorry, I spoke too soon, of we want to use the meadow parking lot f…" at bounding box center [325, 170] width 465 height 33
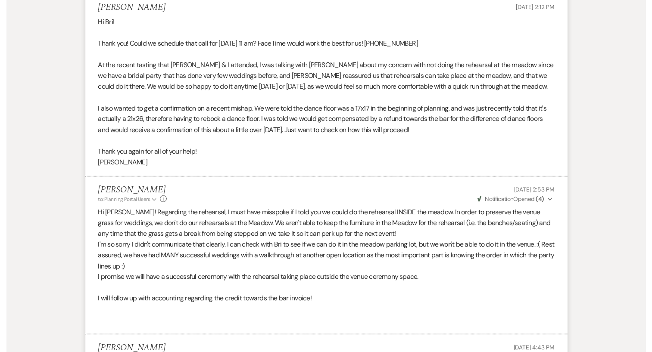
scroll to position [1791, 0]
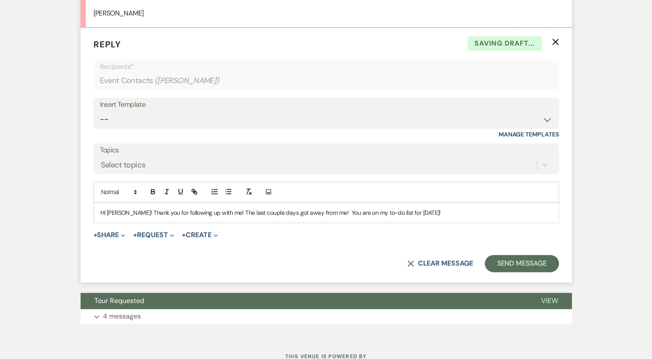
click at [120, 217] on p "HI [PERSON_NAME]! Thank you for following up with me! The last couple days got …" at bounding box center [325, 212] width 451 height 9
click at [415, 217] on p "HI [PERSON_NAME], Thank you for following up with me! The last couple days got …" at bounding box center [325, 212] width 451 height 9
click at [519, 272] on button "Send Message" at bounding box center [522, 263] width 74 height 17
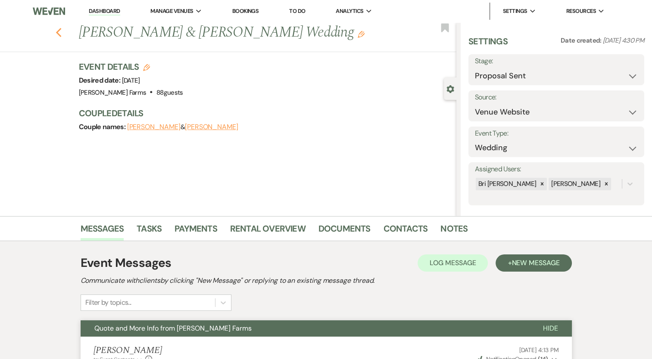
click at [59, 35] on icon "Previous" at bounding box center [59, 33] width 6 height 10
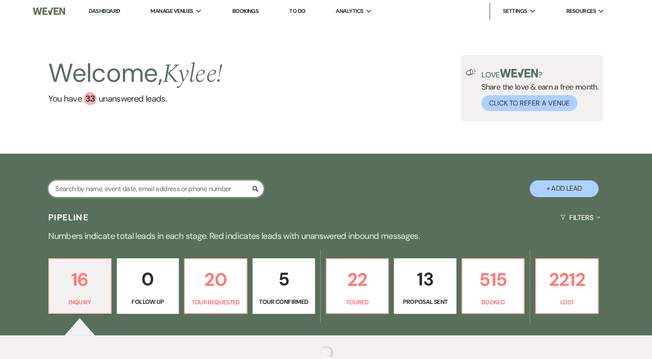
click at [204, 194] on input "text" at bounding box center [155, 188] width 215 height 17
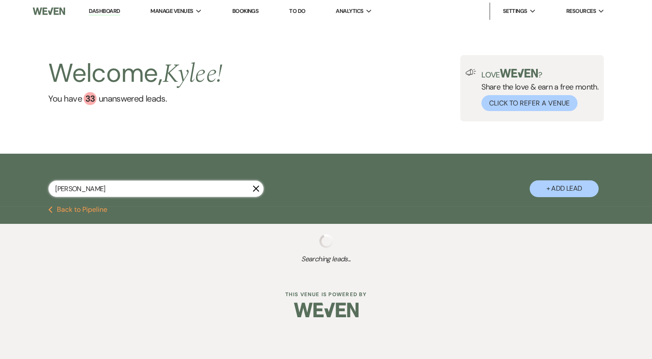
type input "[PERSON_NAME]"
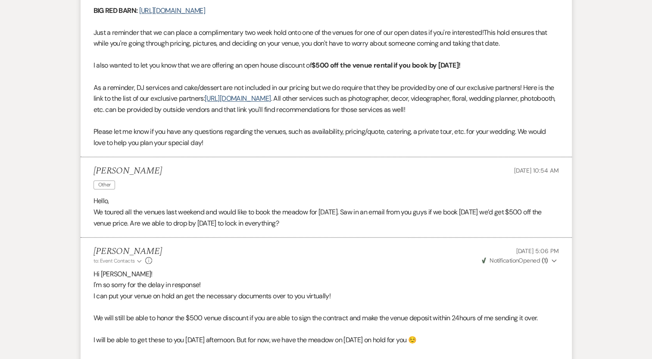
scroll to position [691, 0]
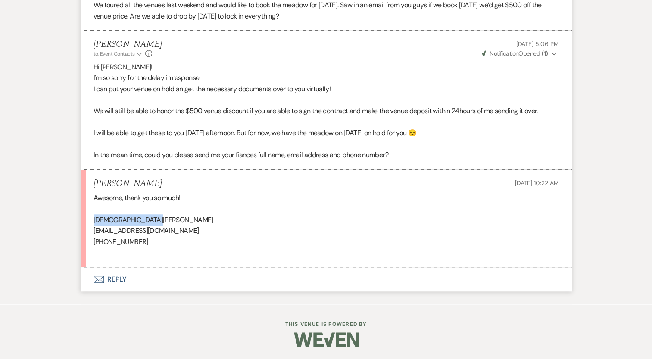
drag, startPoint x: 149, startPoint y: 220, endPoint x: 93, endPoint y: 218, distance: 55.6
click at [93, 218] on p "Christian Epperson" at bounding box center [325, 219] width 465 height 11
copy p "Christian Epperson"
drag, startPoint x: 164, startPoint y: 232, endPoint x: 91, endPoint y: 233, distance: 72.8
click at [91, 233] on li "Shannon Collins Sep 15, 2025, 10:22 AM Awesome, thank you so much! Christian Ep…" at bounding box center [326, 219] width 491 height 98
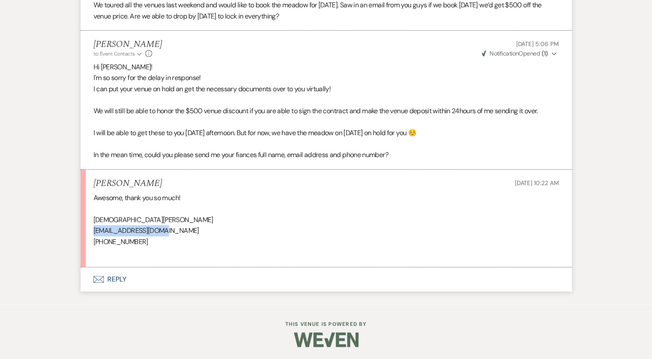
copy p "eppslopp12@gmail.com"
drag, startPoint x: 143, startPoint y: 242, endPoint x: 90, endPoint y: 244, distance: 52.6
click at [90, 244] on li "Shannon Collins Sep 15, 2025, 10:22 AM Awesome, thank you so much! Christian Ep…" at bounding box center [326, 219] width 491 height 98
copy p "(480) 440-5405"
click at [112, 280] on button "Envelope Reply" at bounding box center [326, 279] width 491 height 24
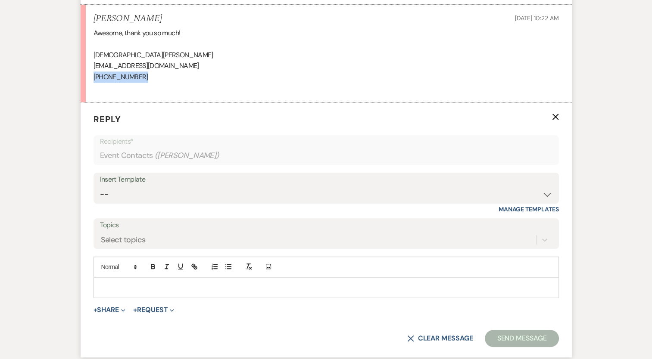
scroll to position [891, 0]
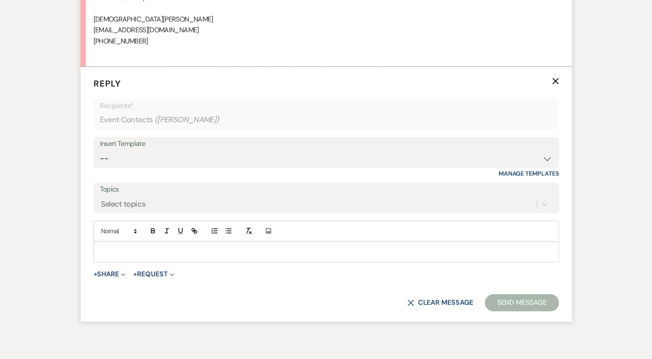
click at [145, 255] on p at bounding box center [325, 251] width 451 height 9
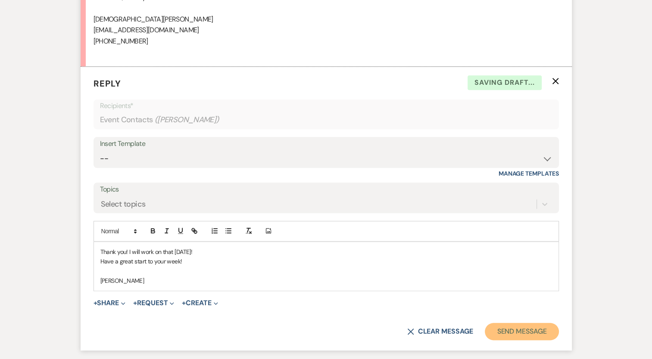
click at [528, 330] on button "Send Message" at bounding box center [522, 331] width 74 height 17
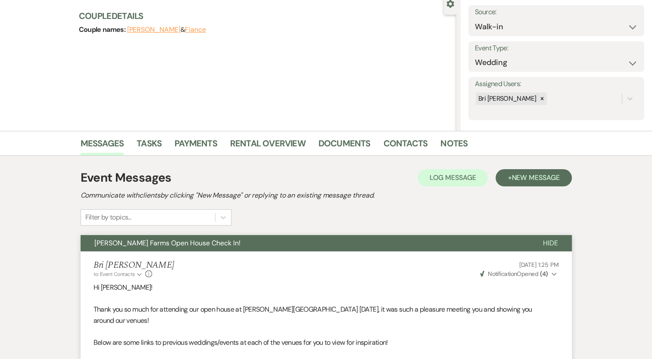
scroll to position [0, 0]
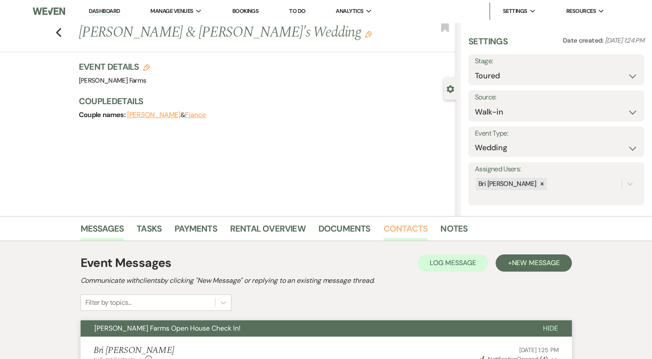
click at [398, 228] on link "Contacts" at bounding box center [405, 231] width 44 height 19
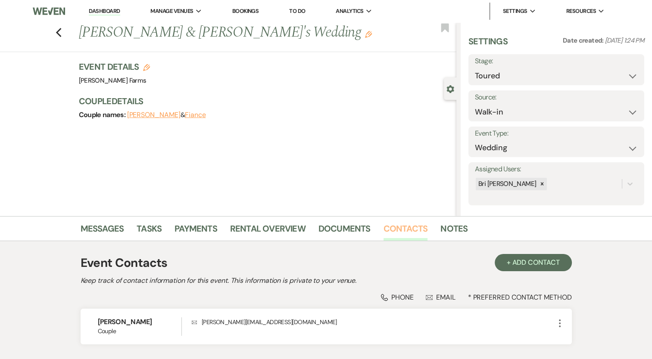
scroll to position [61, 0]
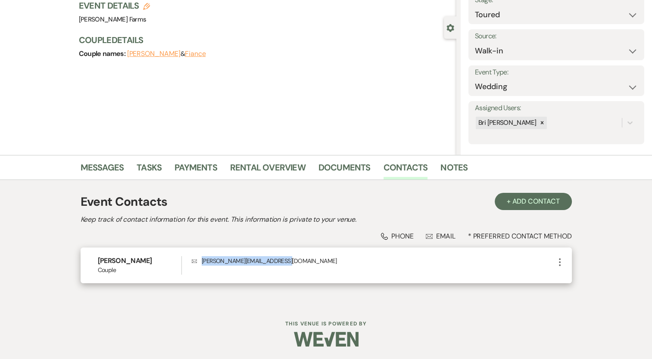
drag, startPoint x: 282, startPoint y: 261, endPoint x: 202, endPoint y: 263, distance: 80.5
click at [202, 263] on p "Envelope collins.shannon143@gmail.com" at bounding box center [373, 260] width 362 height 9
copy p "collins.shannon143@gmail.com"
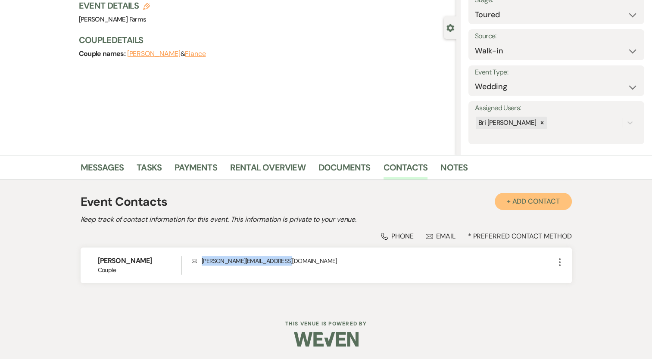
click at [534, 199] on button "+ Add Contact" at bounding box center [532, 201] width 77 height 17
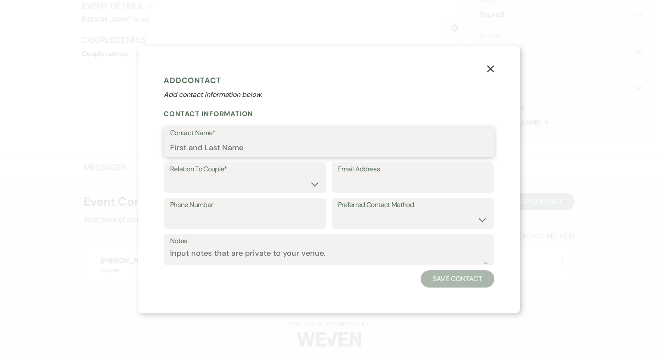
click at [242, 149] on input "Contact Name*" at bounding box center [329, 148] width 318 height 17
type input "C"
paste input "Christian Epperson"
type input "Christian Epperson"
click at [229, 186] on select "Couple Planner Parent of Couple Family Member Friend Other" at bounding box center [245, 183] width 150 height 17
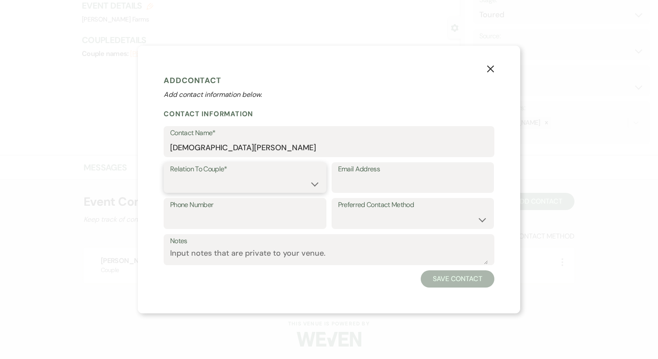
select select "1"
click at [170, 175] on select "Couple Planner Parent of Couple Family Member Friend Other" at bounding box center [245, 183] width 150 height 17
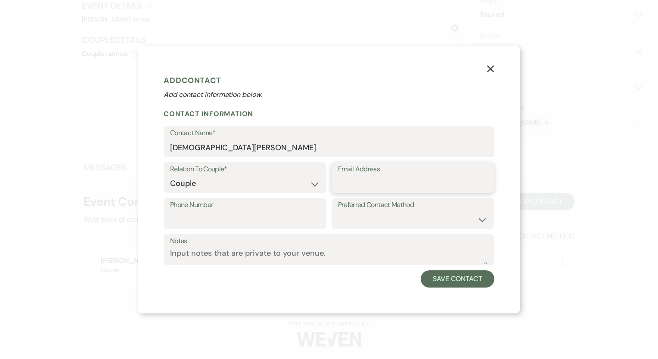
click at [345, 184] on input "Email Address" at bounding box center [413, 183] width 150 height 17
paste input "eppslopp12@gmail.com"
type input "eppslopp12@gmail.com"
click at [272, 221] on input "Phone Number" at bounding box center [245, 219] width 150 height 17
paste input "(480) 440-5405"
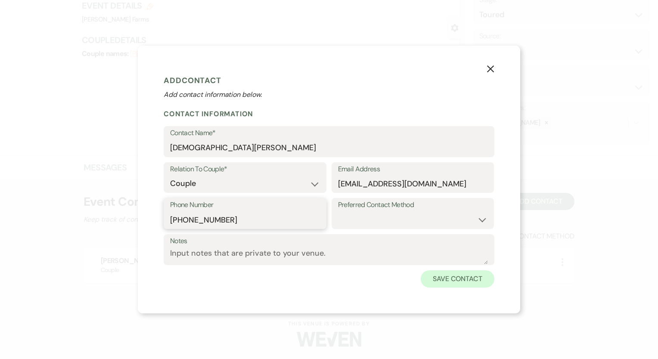
type input "(480) 440-5405"
click at [475, 283] on button "Save Contact" at bounding box center [458, 278] width 74 height 17
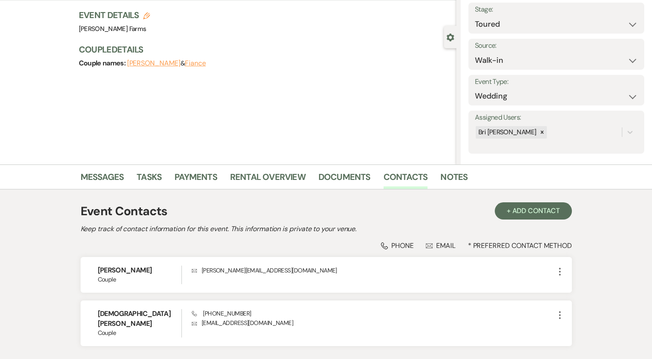
scroll to position [0, 0]
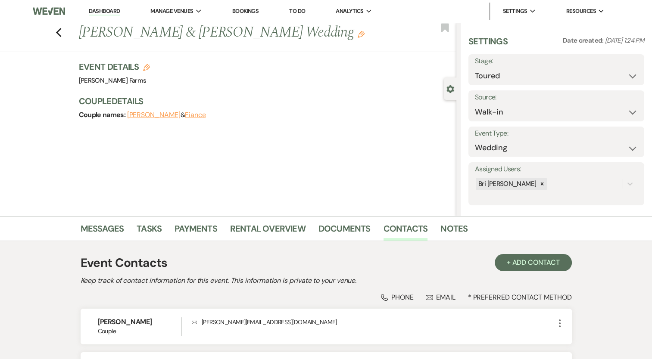
click at [563, 192] on div "Assigned Users: Bri Schnepf" at bounding box center [556, 183] width 176 height 43
click at [527, 183] on div "Bri [PERSON_NAME]" at bounding box center [548, 184] width 147 height 15
click at [625, 183] on icon at bounding box center [629, 184] width 9 height 9
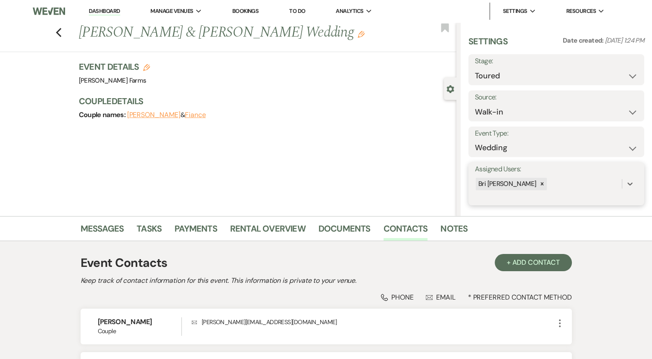
scroll to position [105, 0]
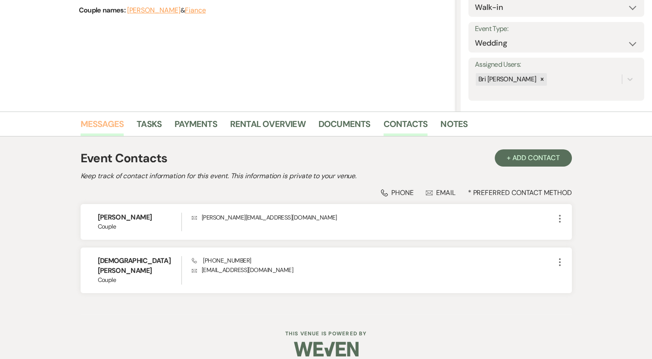
click at [94, 124] on link "Messages" at bounding box center [102, 126] width 43 height 19
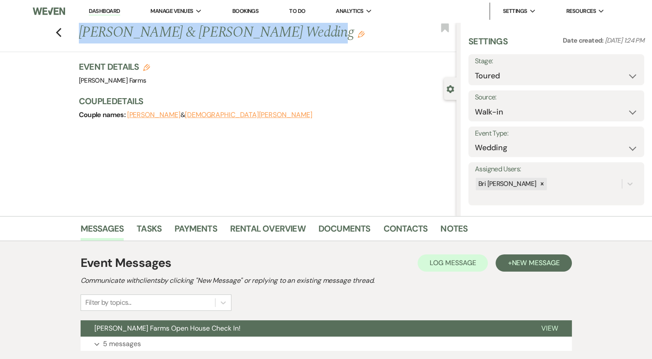
drag, startPoint x: 287, startPoint y: 33, endPoint x: 84, endPoint y: 35, distance: 202.9
click at [84, 35] on h1 "Shannon Collins & Christian Epperson's Wedding Edit" at bounding box center [228, 32] width 298 height 21
copy h1 "Shannon Collins & Christian Epperson"
click at [84, 35] on h1 "Shannon Collins & Christian Epperson's Wedding Edit" at bounding box center [228, 32] width 298 height 21
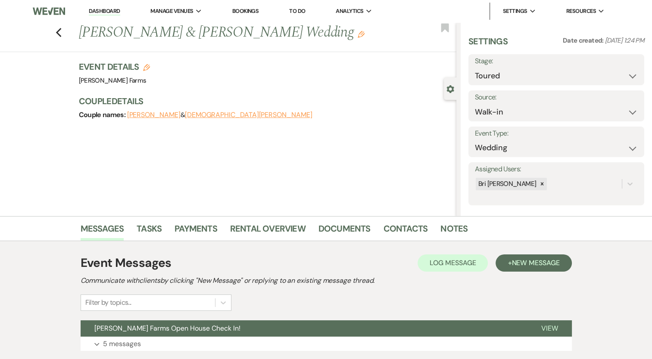
scroll to position [60, 0]
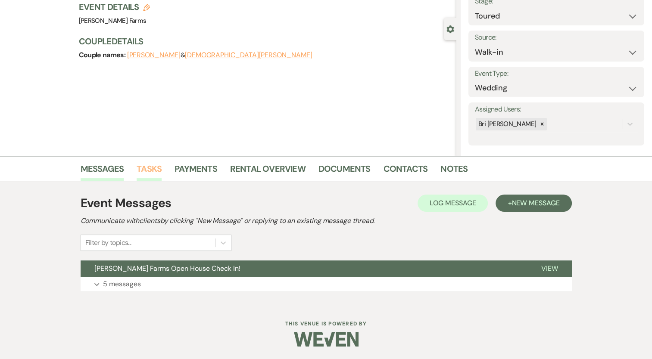
click at [150, 173] on link "Tasks" at bounding box center [149, 171] width 25 height 19
